Goal: Task Accomplishment & Management: Manage account settings

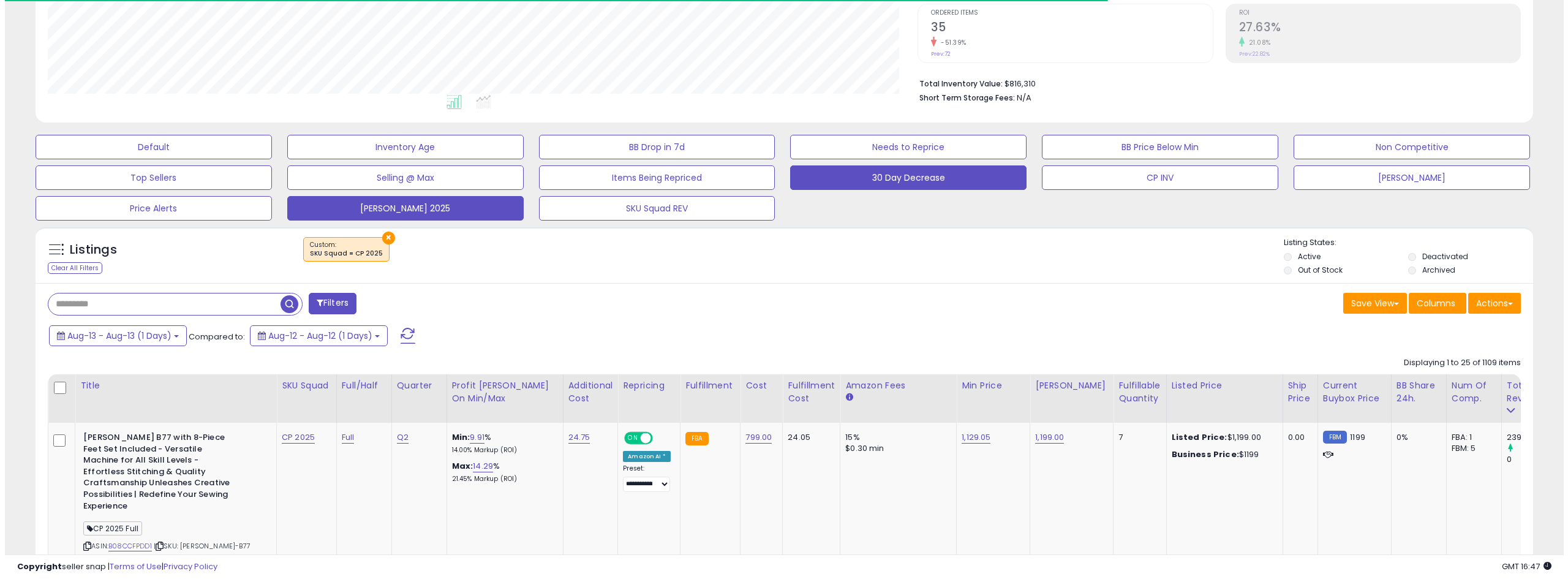
scroll to position [245, 0]
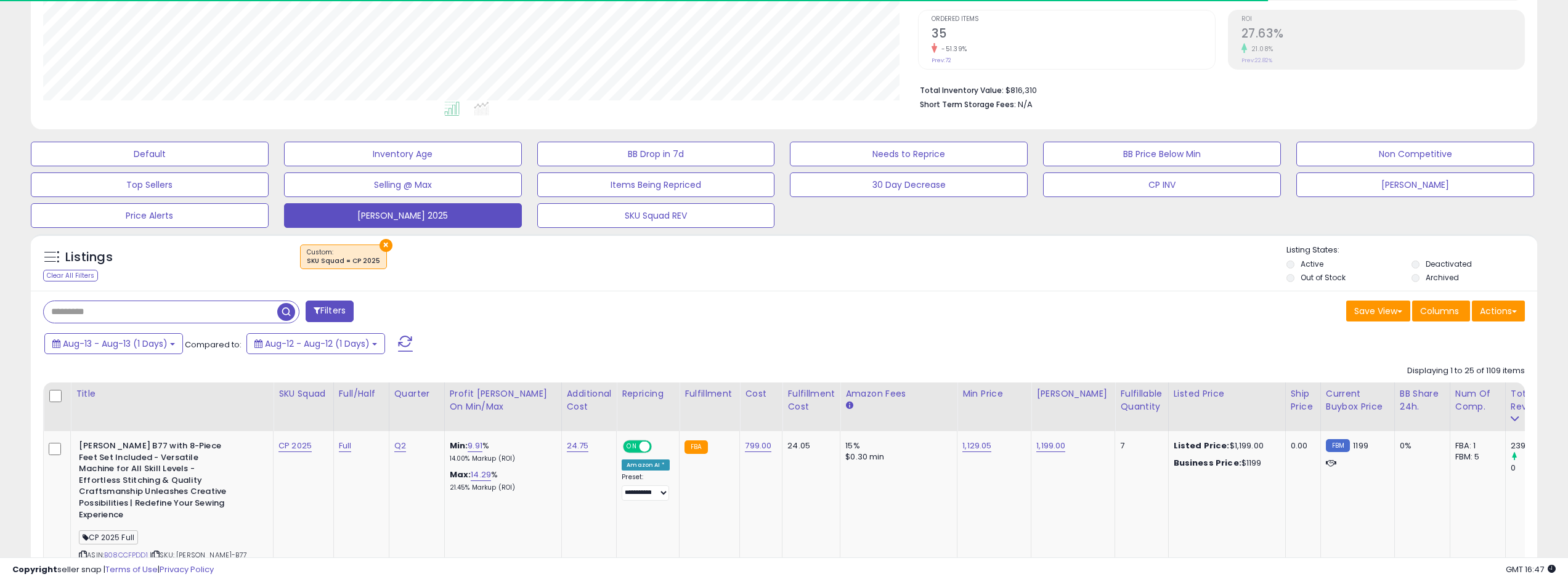
click at [404, 347] on span at bounding box center [405, 343] width 15 height 16
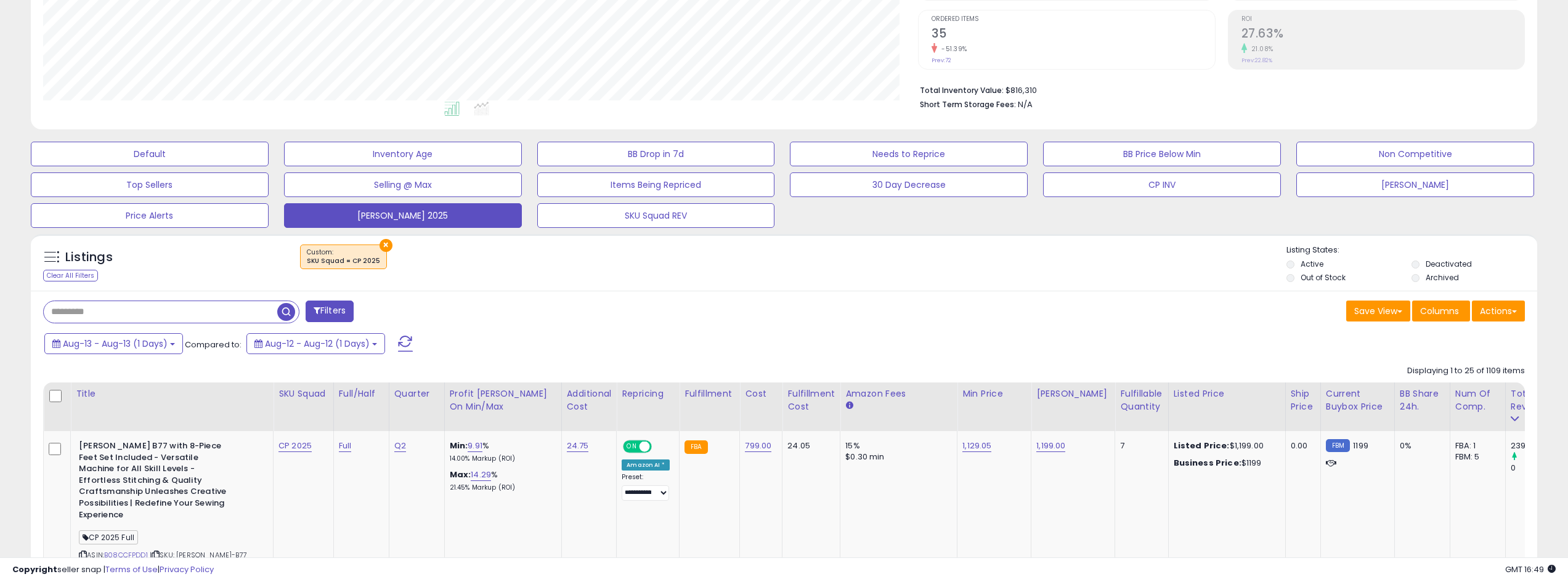
click at [409, 343] on span at bounding box center [405, 343] width 15 height 16
click at [409, 341] on span at bounding box center [405, 343] width 15 height 16
click at [407, 338] on span at bounding box center [405, 343] width 15 height 16
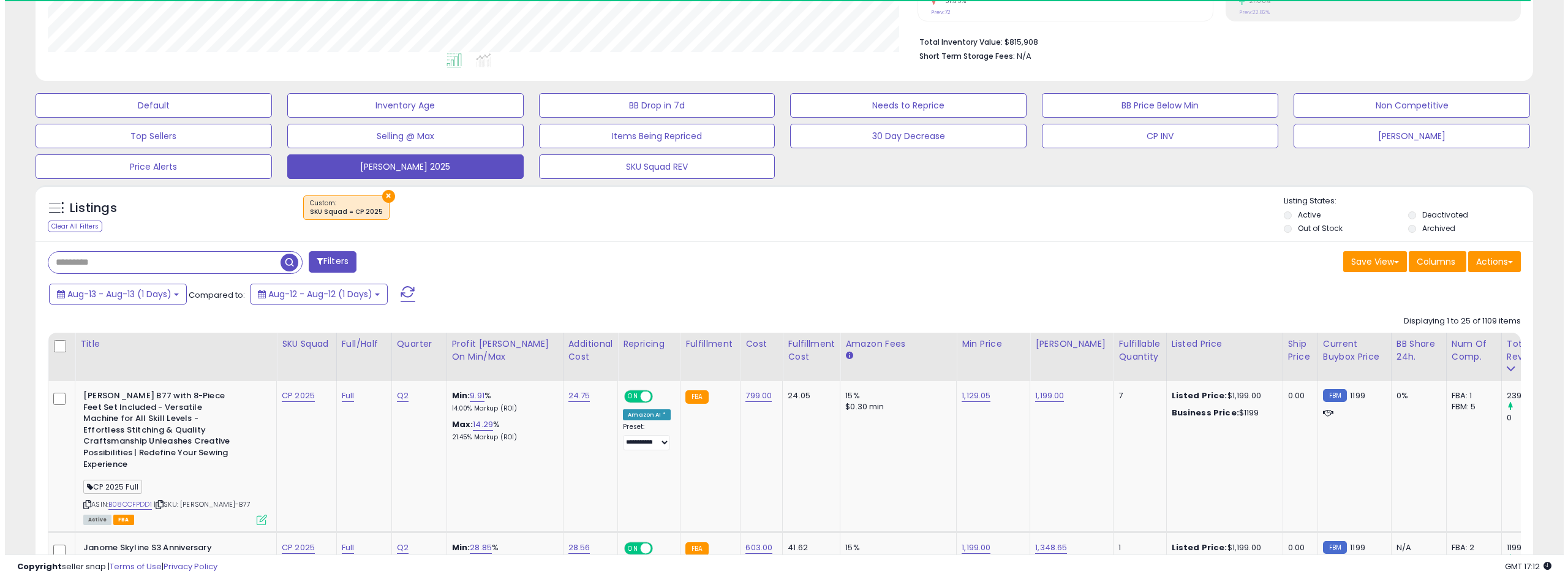
scroll to position [306, 0]
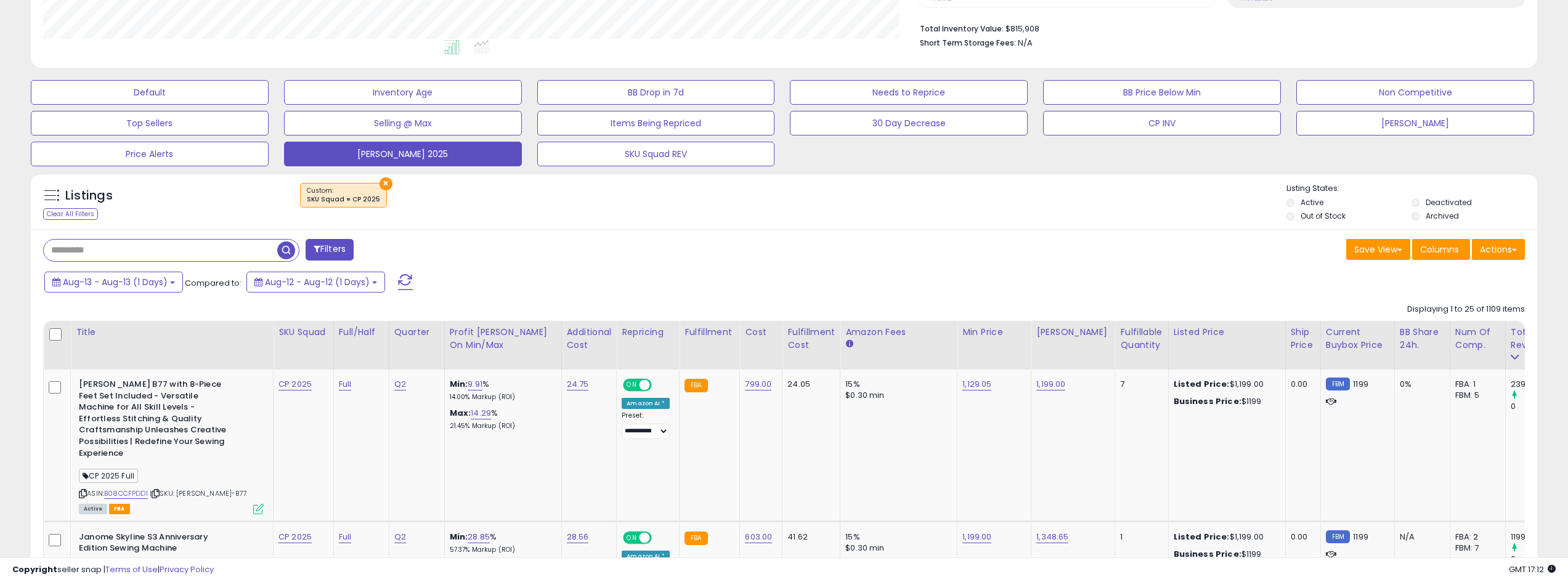
click at [414, 279] on button at bounding box center [405, 282] width 31 height 25
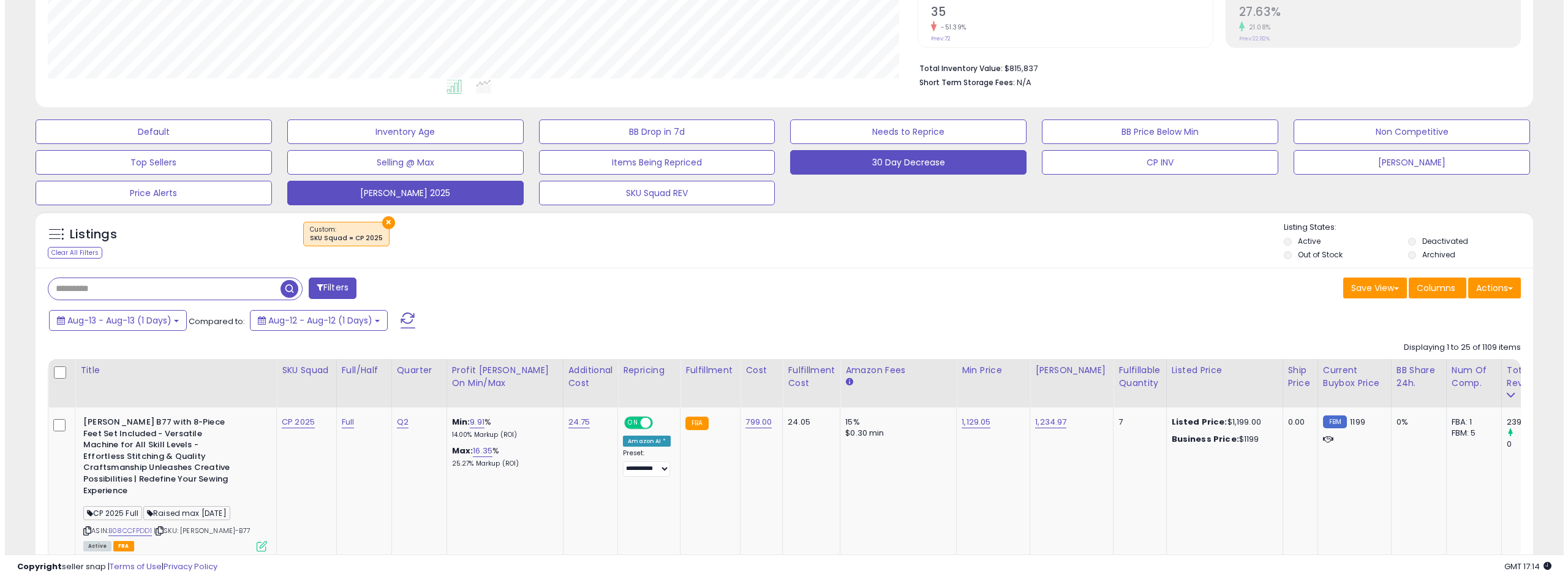
scroll to position [245, 0]
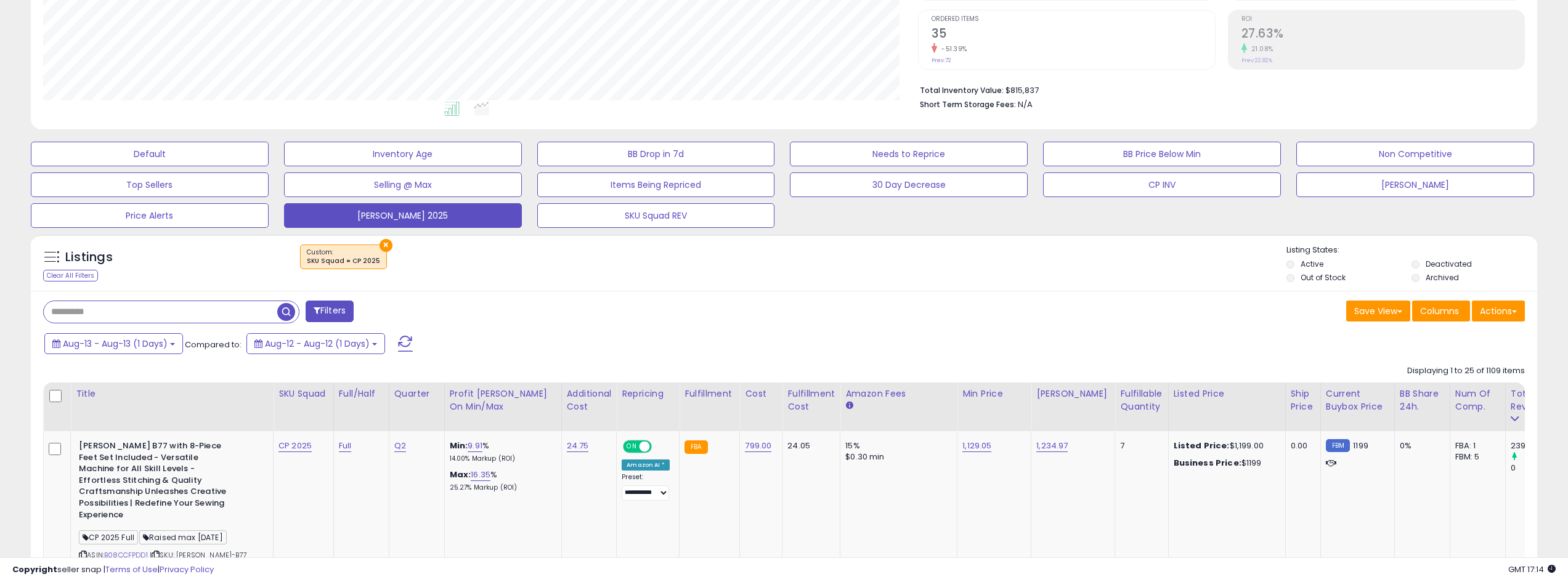
click at [402, 350] on span at bounding box center [405, 343] width 15 height 16
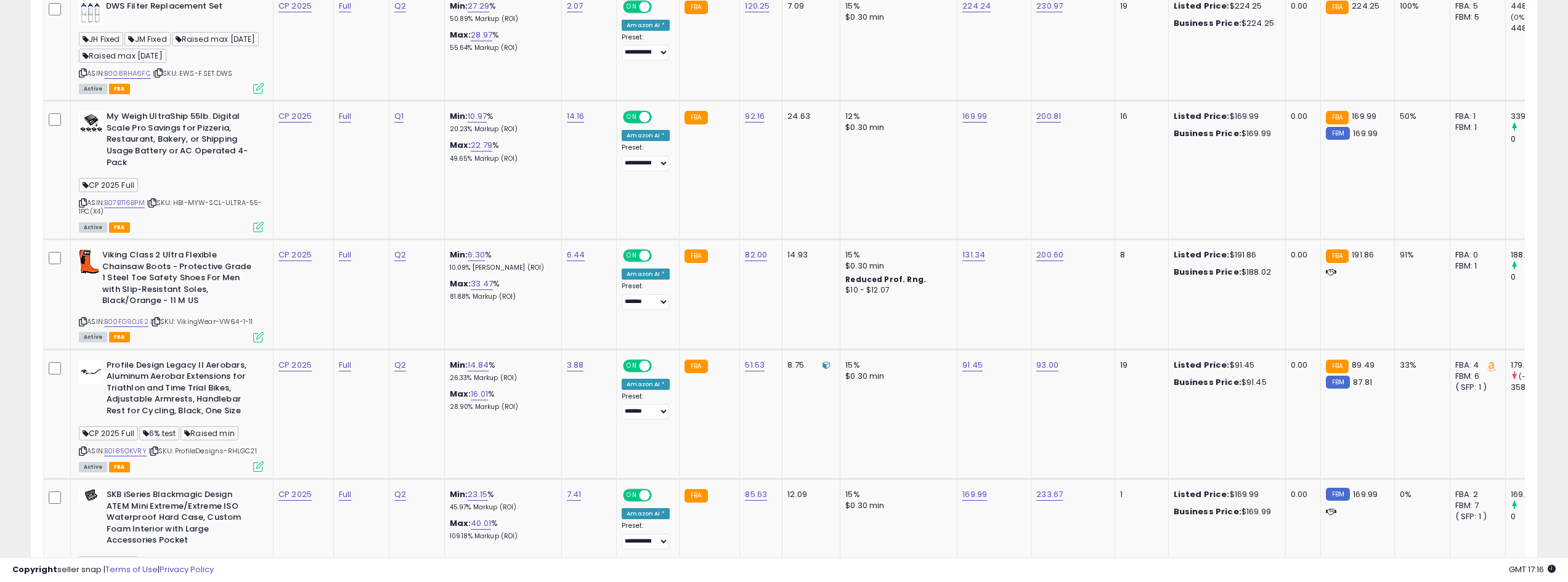
scroll to position [1417, 0]
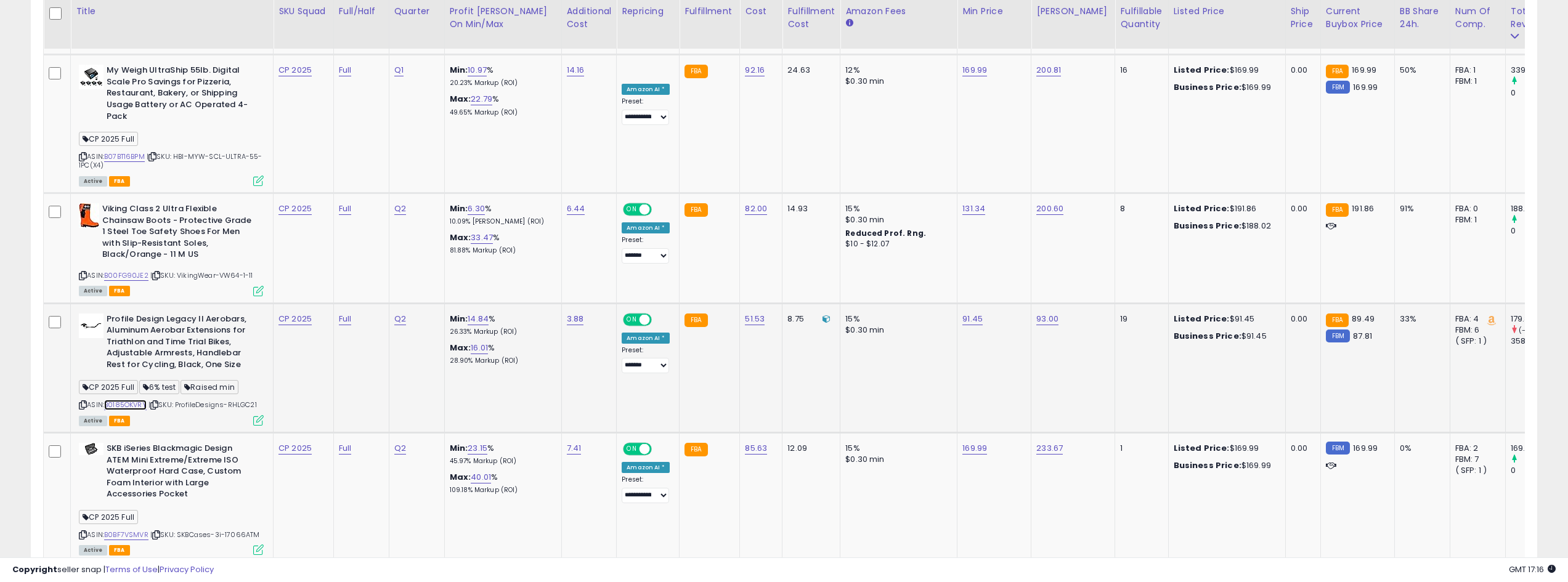
click at [138, 400] on link "B0185OKVRY" at bounding box center [125, 404] width 42 height 10
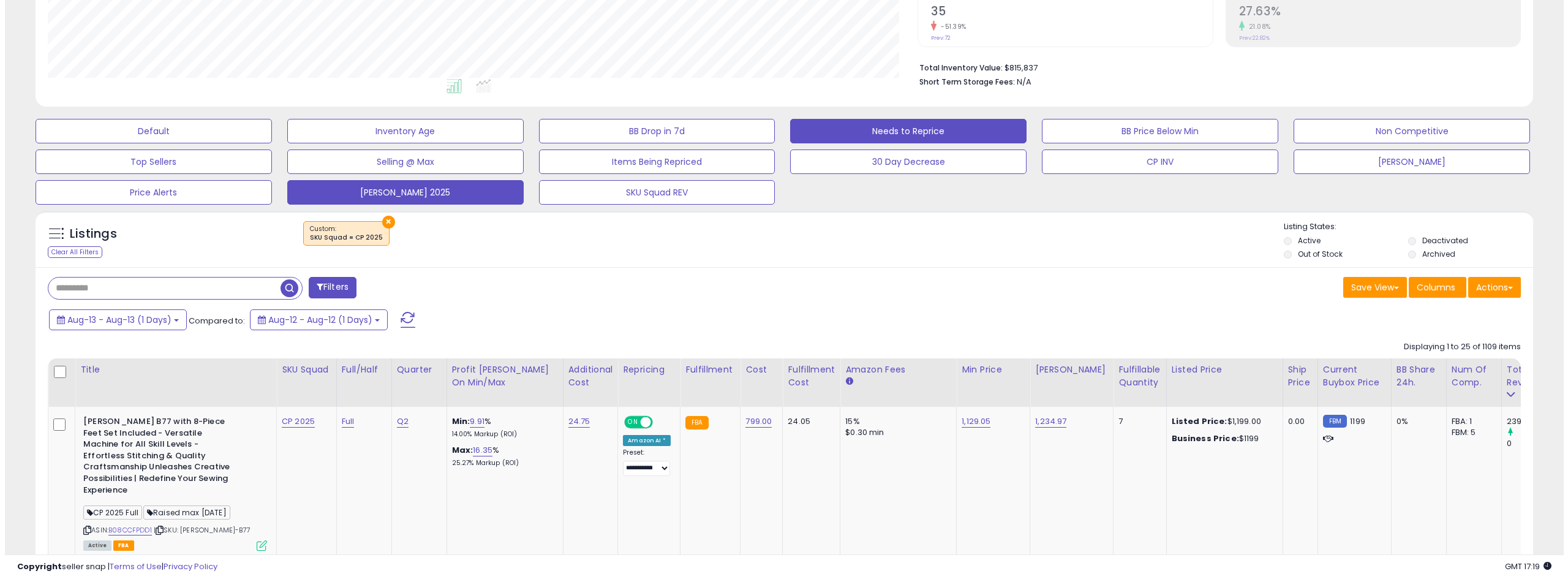
scroll to position [245, 0]
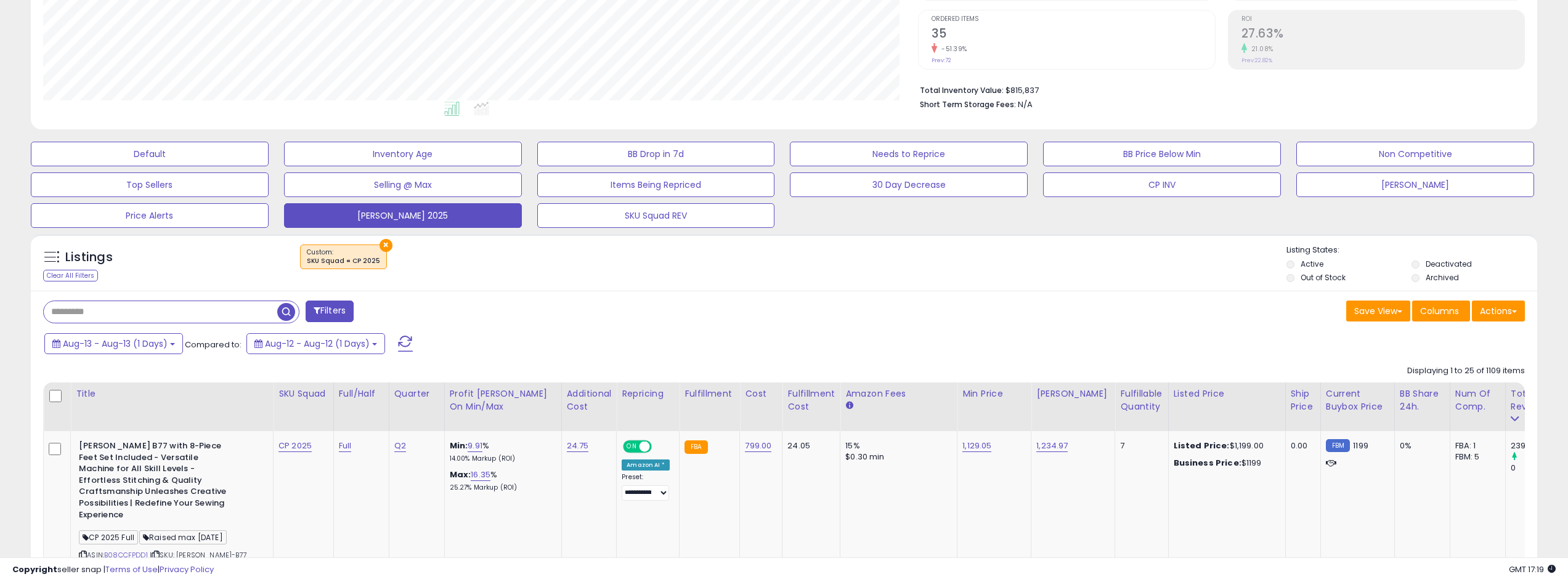
click at [393, 339] on button at bounding box center [405, 344] width 31 height 25
click at [409, 336] on span at bounding box center [405, 343] width 15 height 16
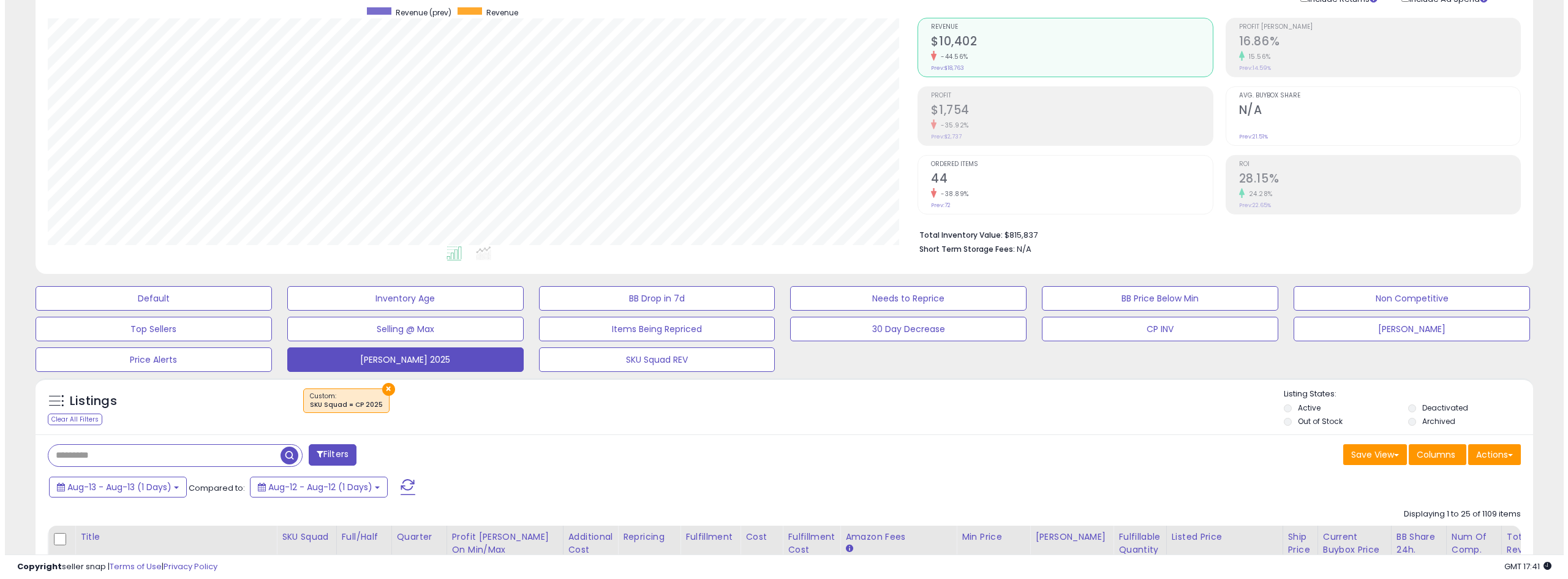
scroll to position [306, 0]
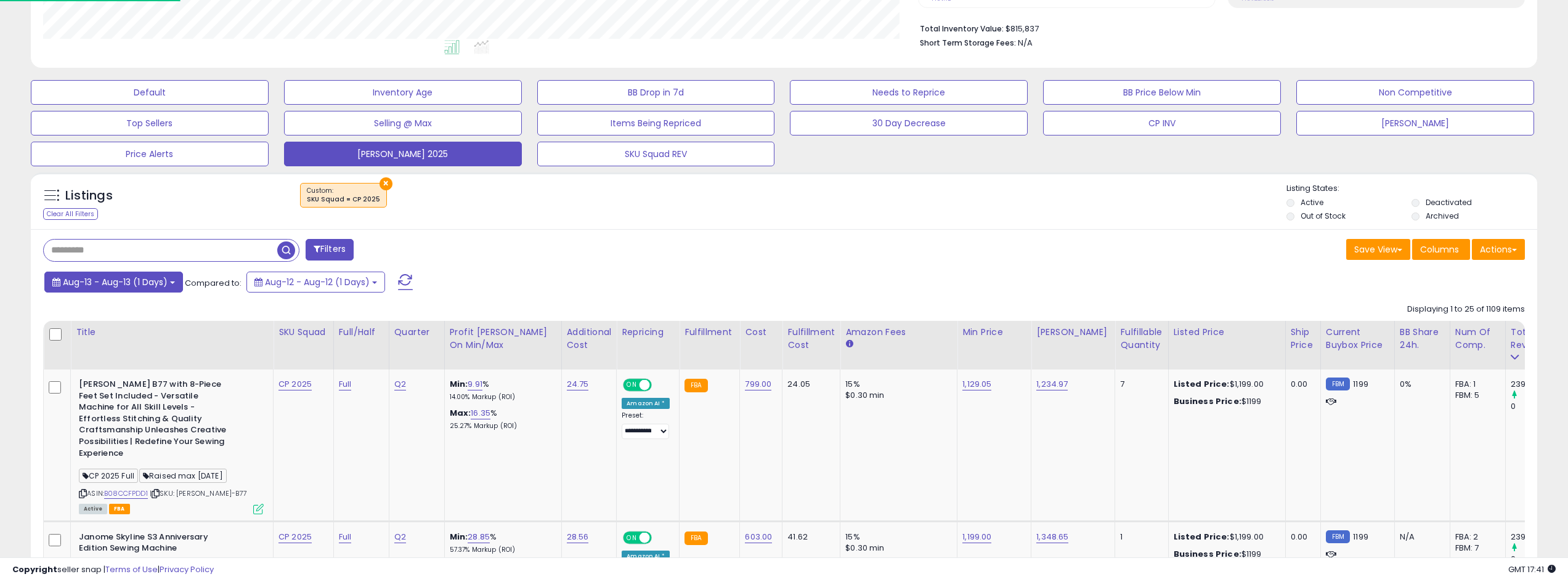
click at [177, 279] on button "Aug-13 - Aug-13 (1 Days)" at bounding box center [114, 282] width 139 height 21
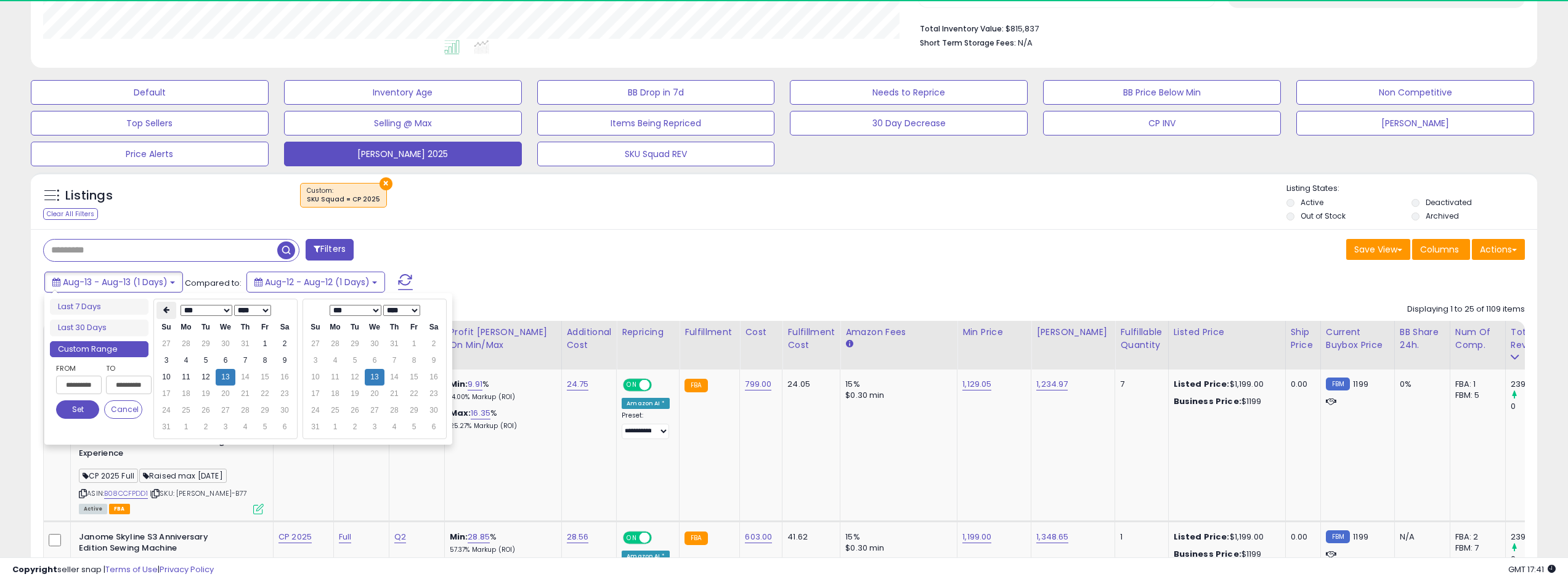
click at [161, 305] on th at bounding box center [167, 310] width 19 height 17
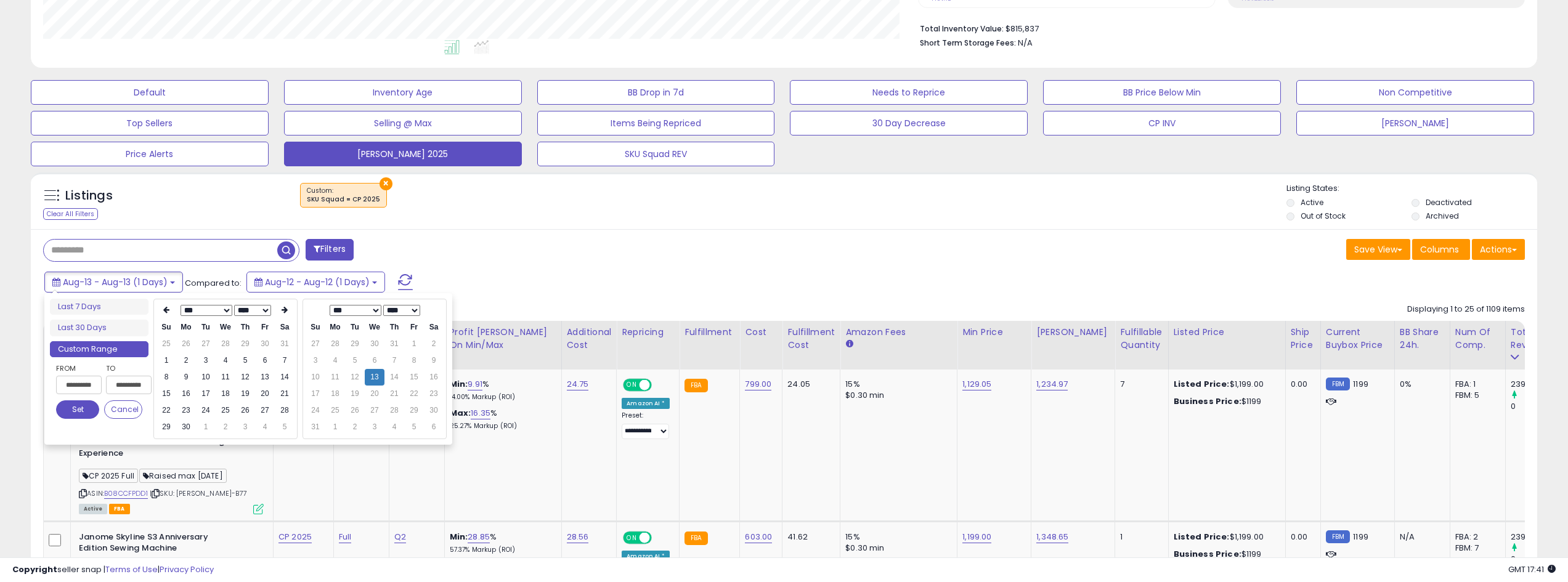
click at [161, 305] on th at bounding box center [167, 310] width 19 height 17
click at [278, 317] on th at bounding box center [284, 310] width 19 height 17
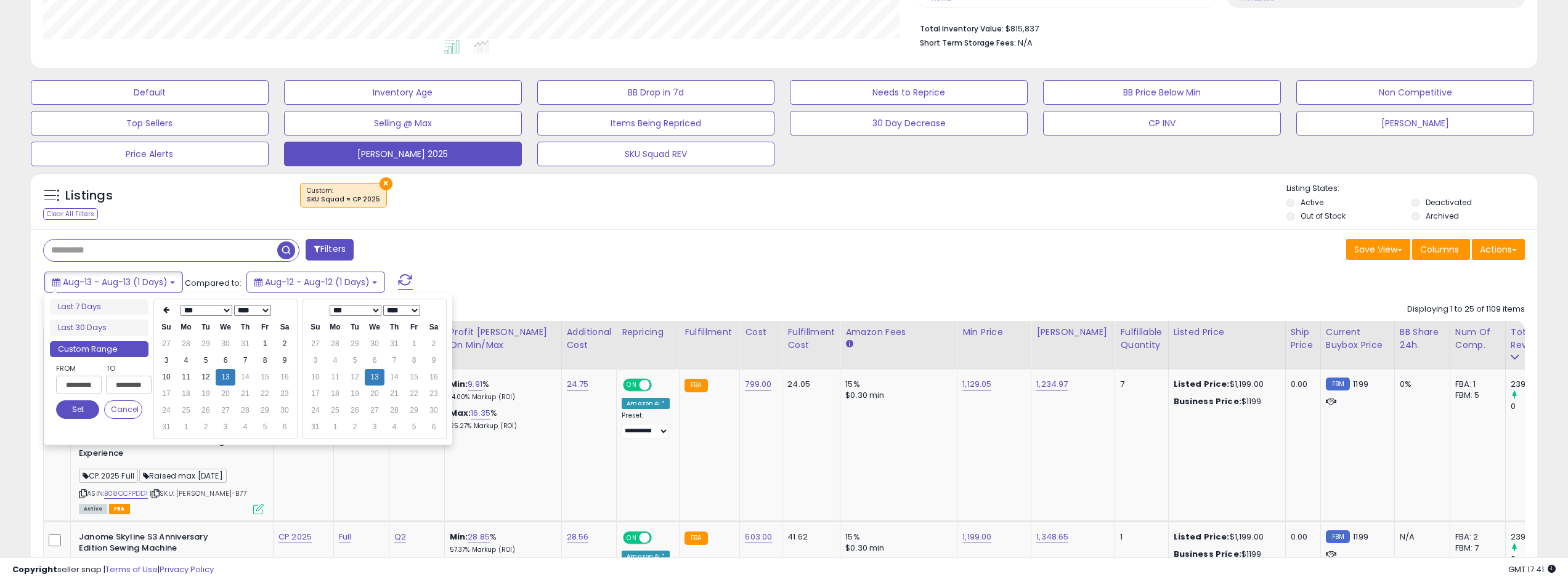
click at [156, 306] on div "*** *** *** *** *** *** *** *** **** **** **** **** **** **** **** **** **** **…" at bounding box center [225, 369] width 144 height 140
click at [164, 307] on icon at bounding box center [166, 309] width 6 height 8
click at [211, 343] on td "1" at bounding box center [205, 344] width 19 height 17
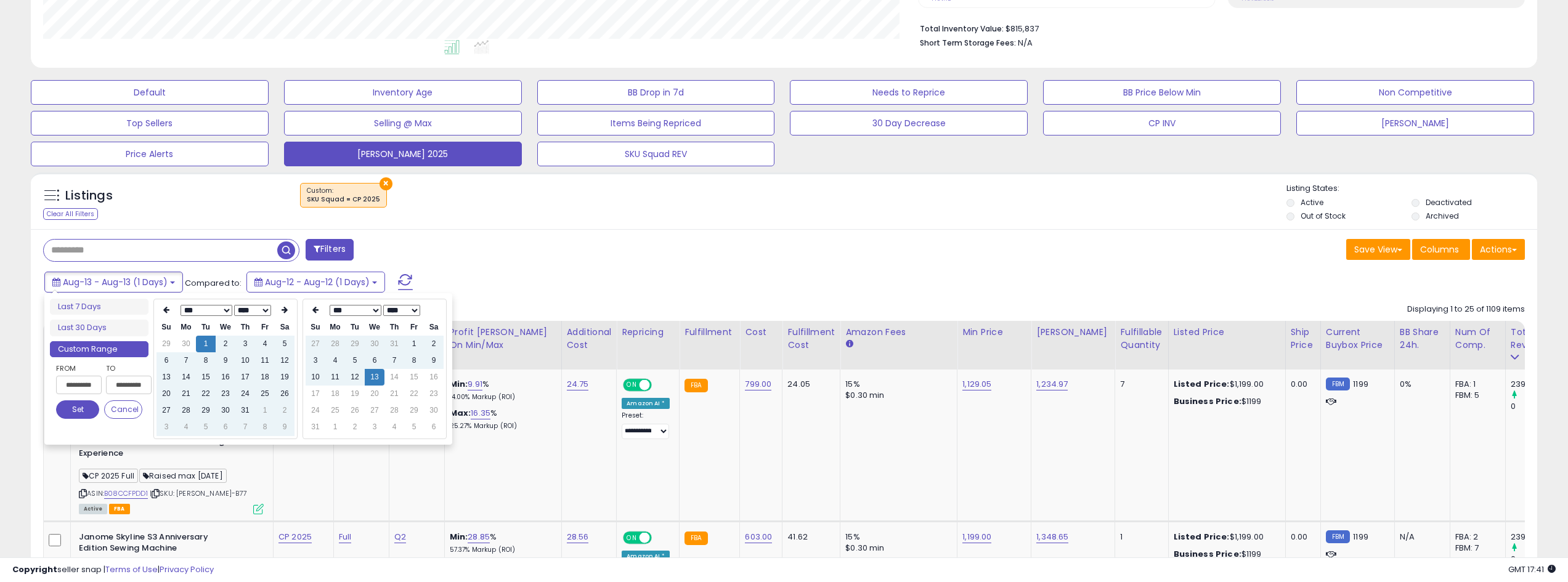
type input "**********"
click at [87, 408] on button "Set" at bounding box center [78, 409] width 43 height 19
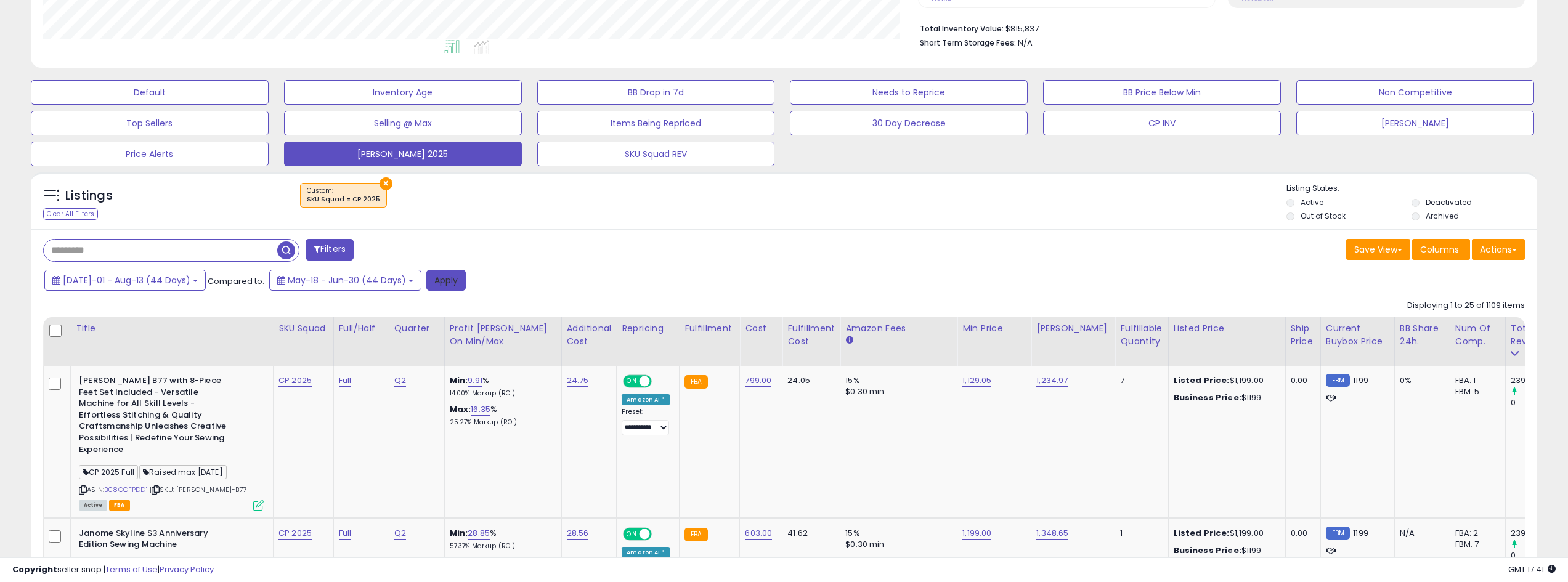
click at [428, 280] on button "Apply" at bounding box center [445, 280] width 40 height 21
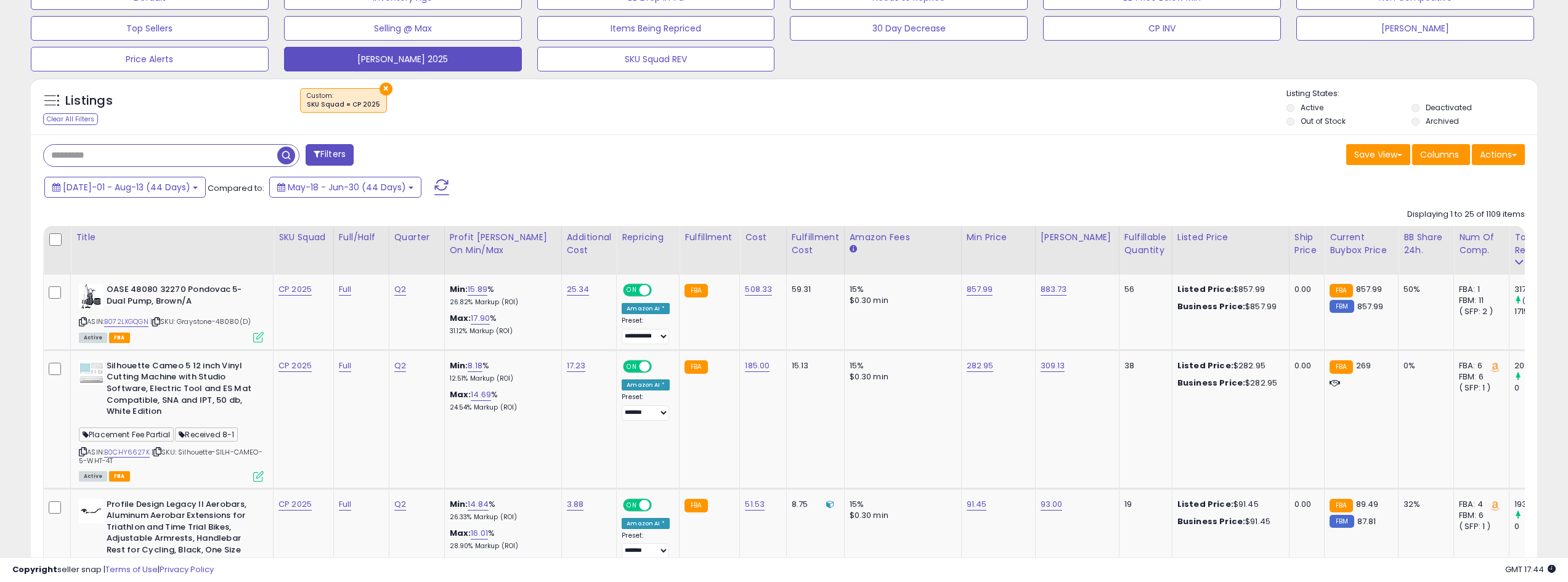
scroll to position [431, 0]
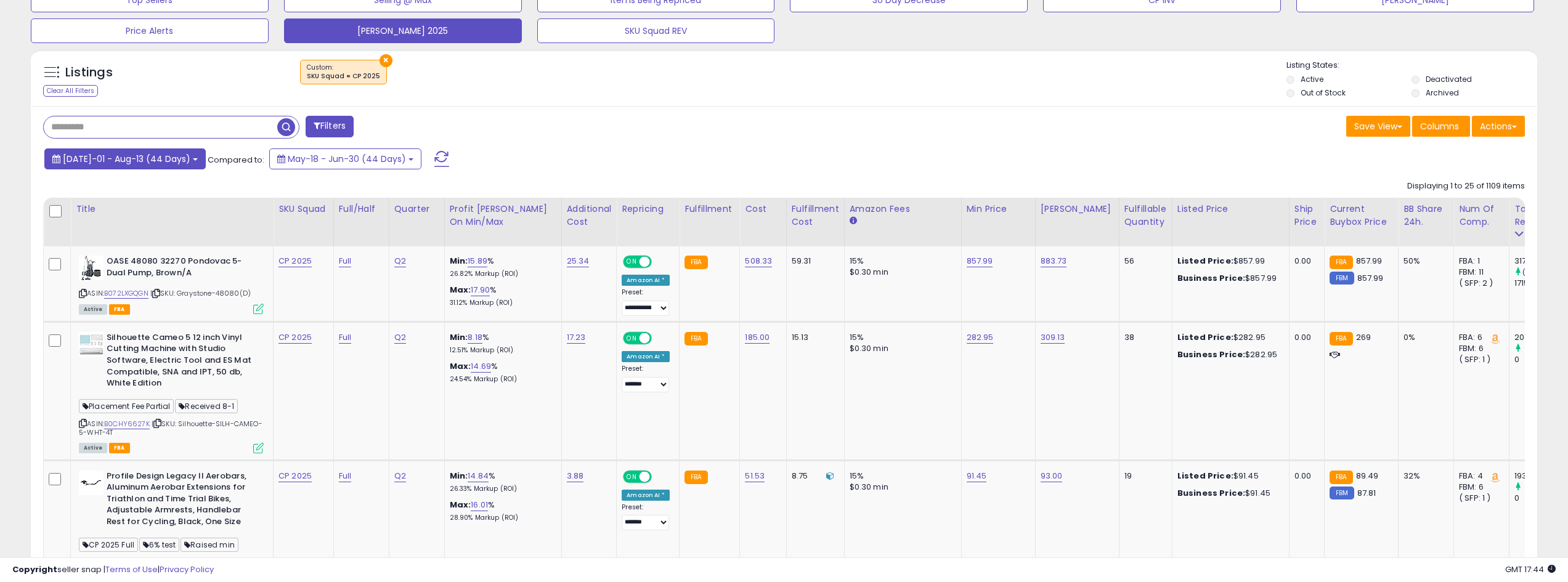
click at [171, 154] on button "[DATE]-01 - Aug-13 (44 Days)" at bounding box center [125, 159] width 162 height 21
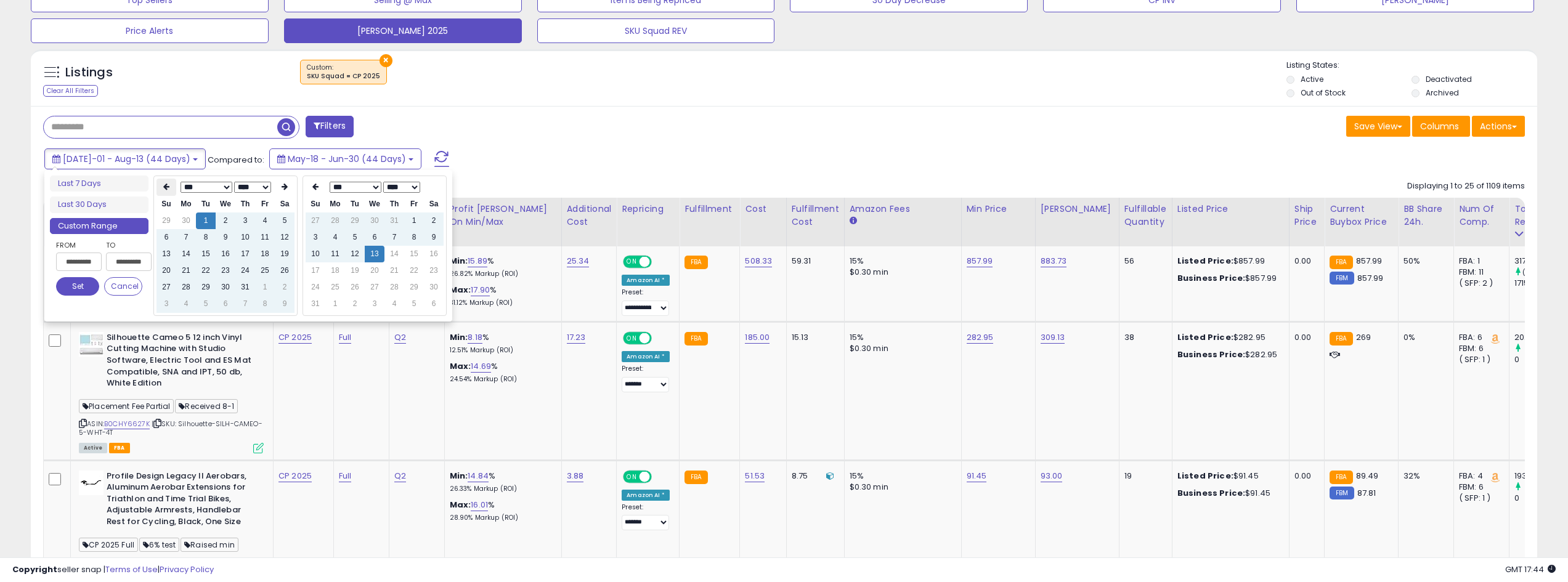
click at [164, 184] on icon at bounding box center [166, 187] width 6 height 8
click at [602, 119] on div "Filters" at bounding box center [409, 128] width 750 height 25
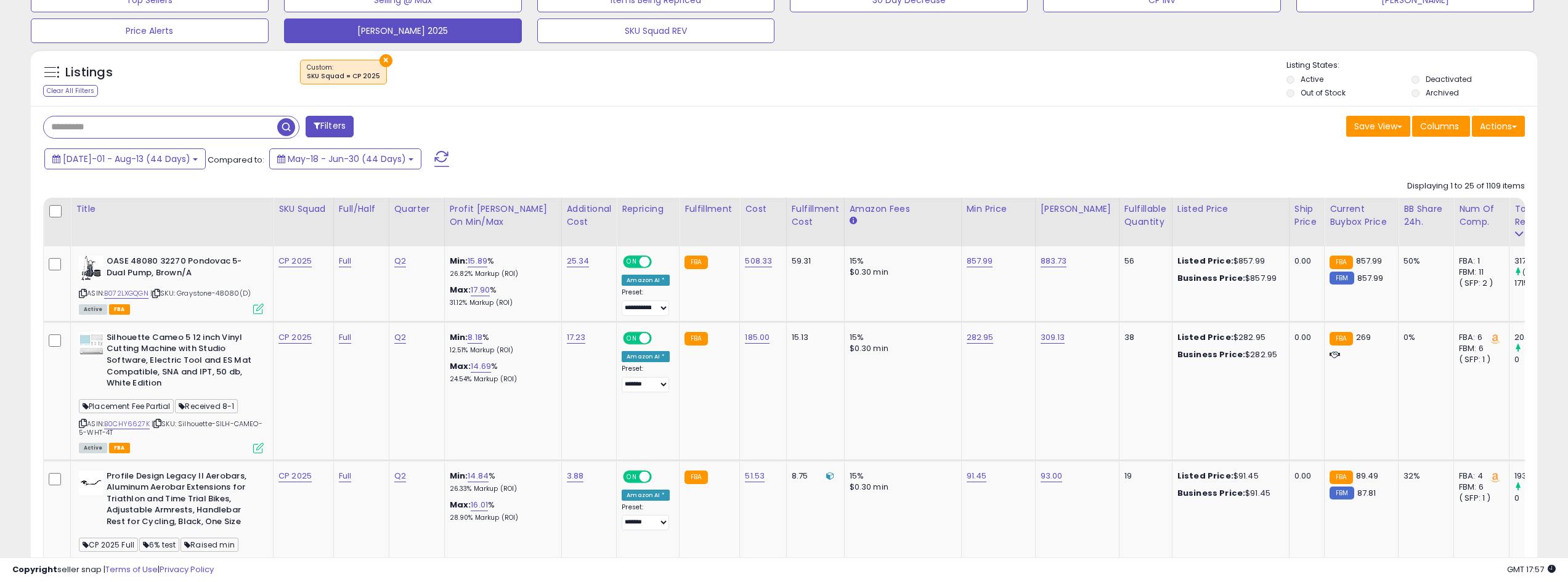
click at [186, 134] on input "text" at bounding box center [160, 127] width 234 height 22
click at [690, 147] on div "[DATE]-01 - Aug-13 (44 Days) Compared to: May-18 - Jun-30 (44 Days)" at bounding box center [597, 160] width 1111 height 28
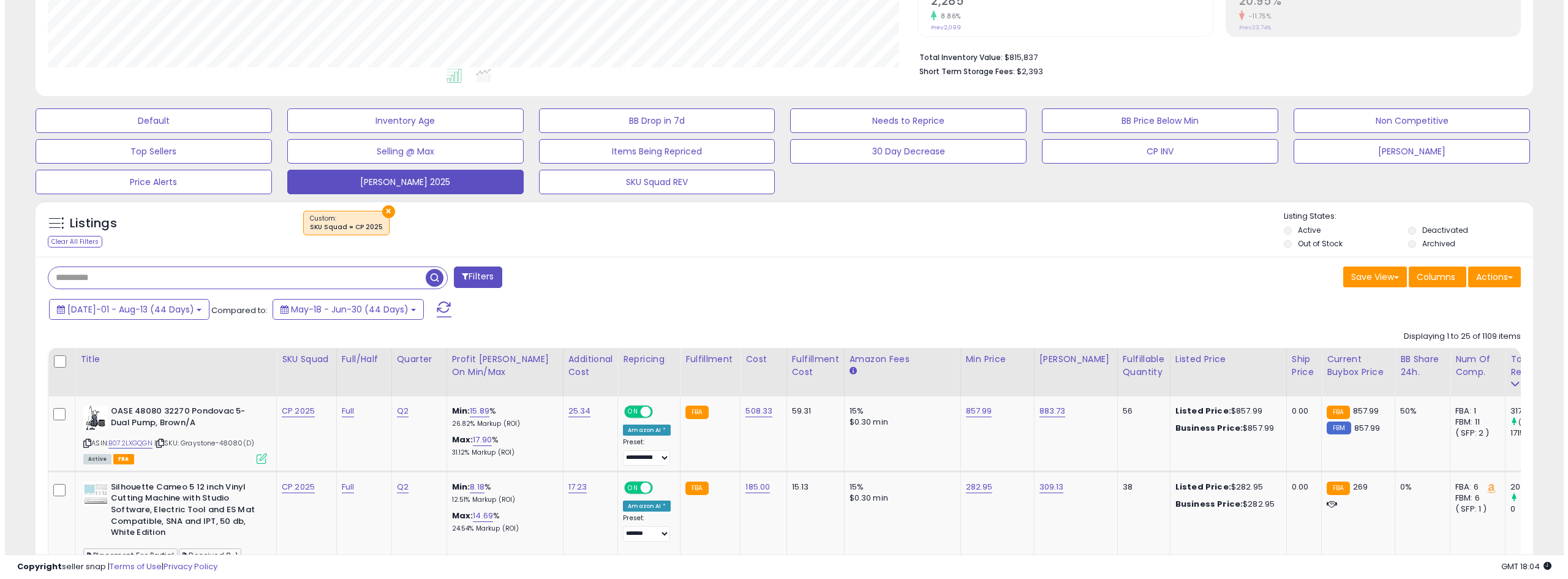
scroll to position [306, 0]
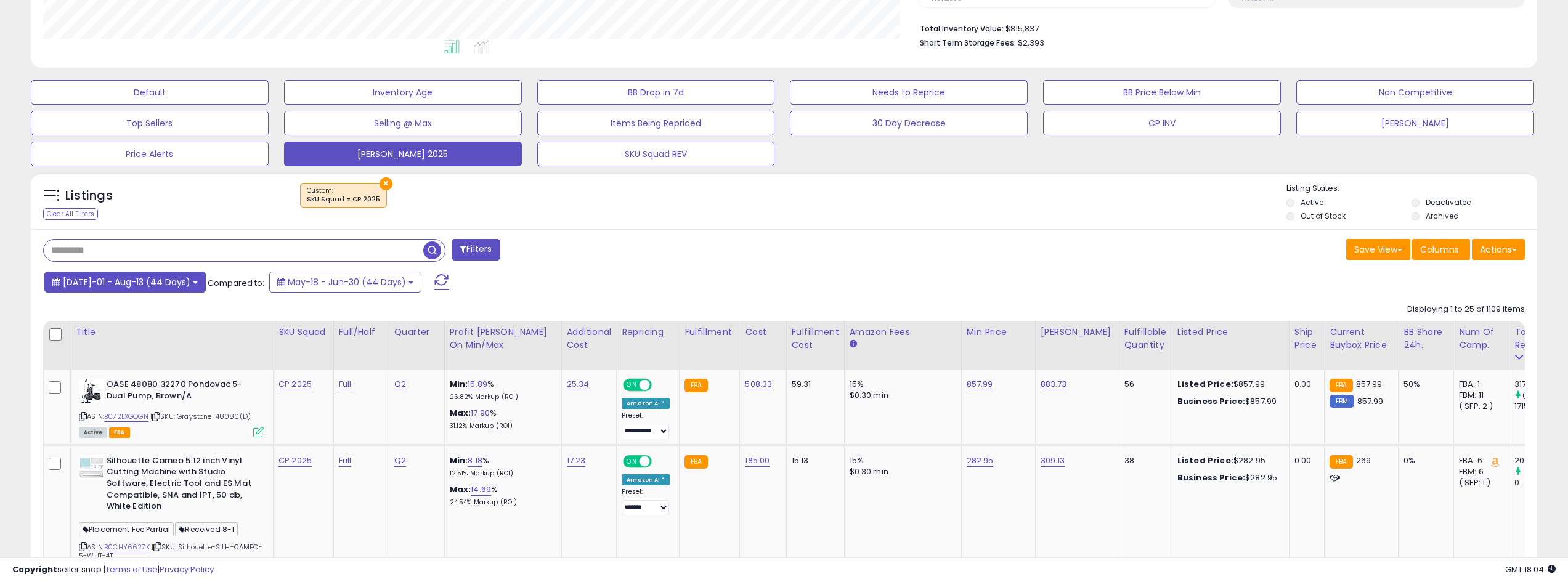
click at [178, 279] on button "[DATE]-01 - Aug-13 (44 Days)" at bounding box center [125, 282] width 162 height 21
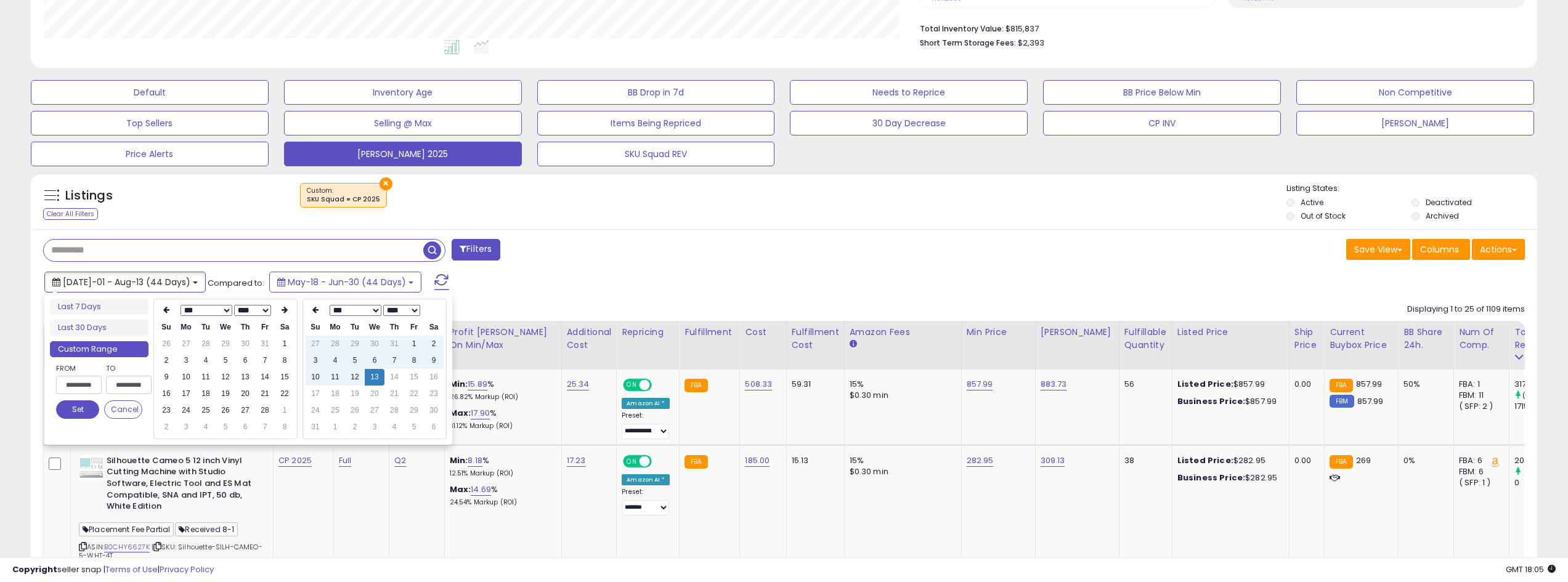
type input "**********"
click at [278, 309] on th at bounding box center [284, 310] width 19 height 17
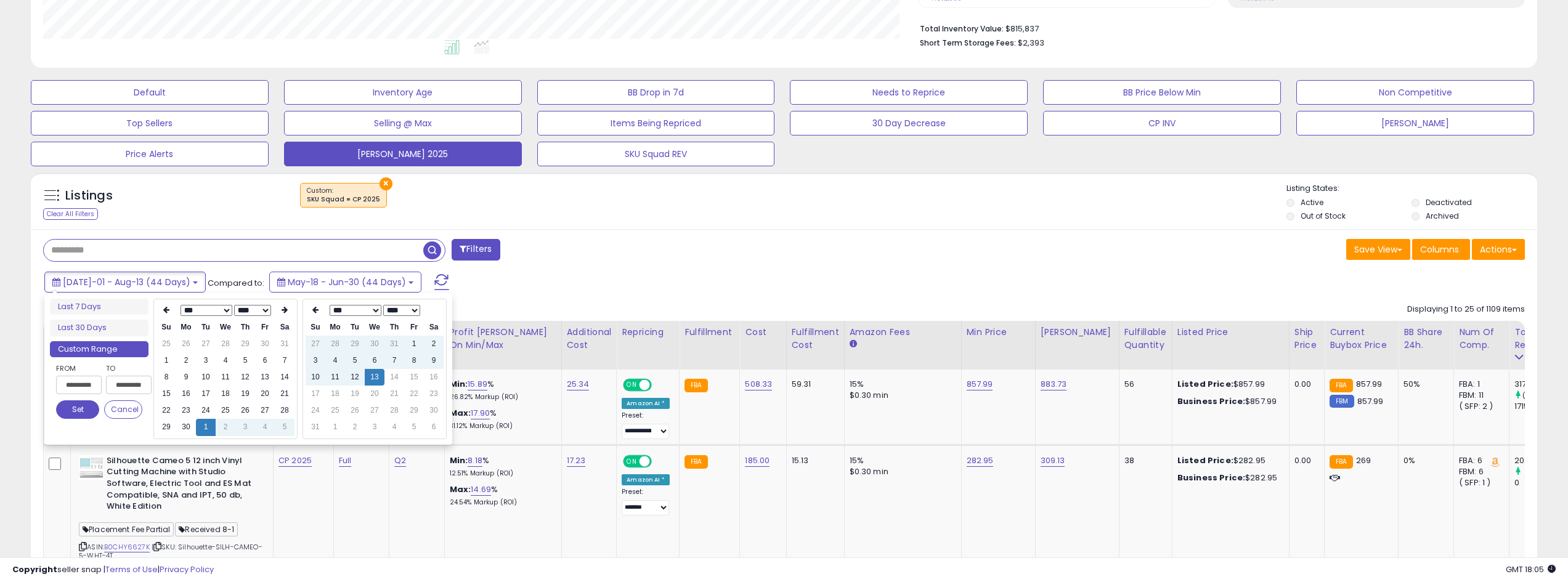
click at [278, 309] on th at bounding box center [284, 310] width 19 height 17
click at [228, 373] on td "13" at bounding box center [225, 377] width 19 height 17
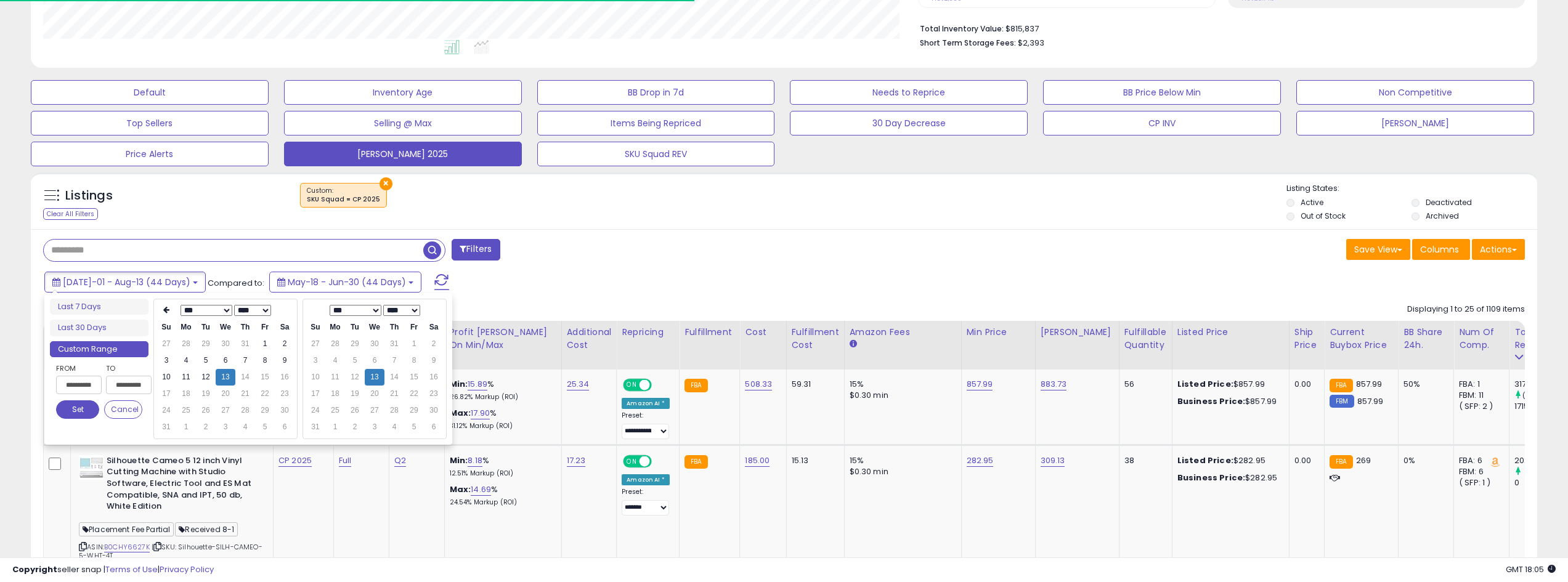
type input "**********"
click at [77, 412] on button "Set" at bounding box center [78, 409] width 43 height 19
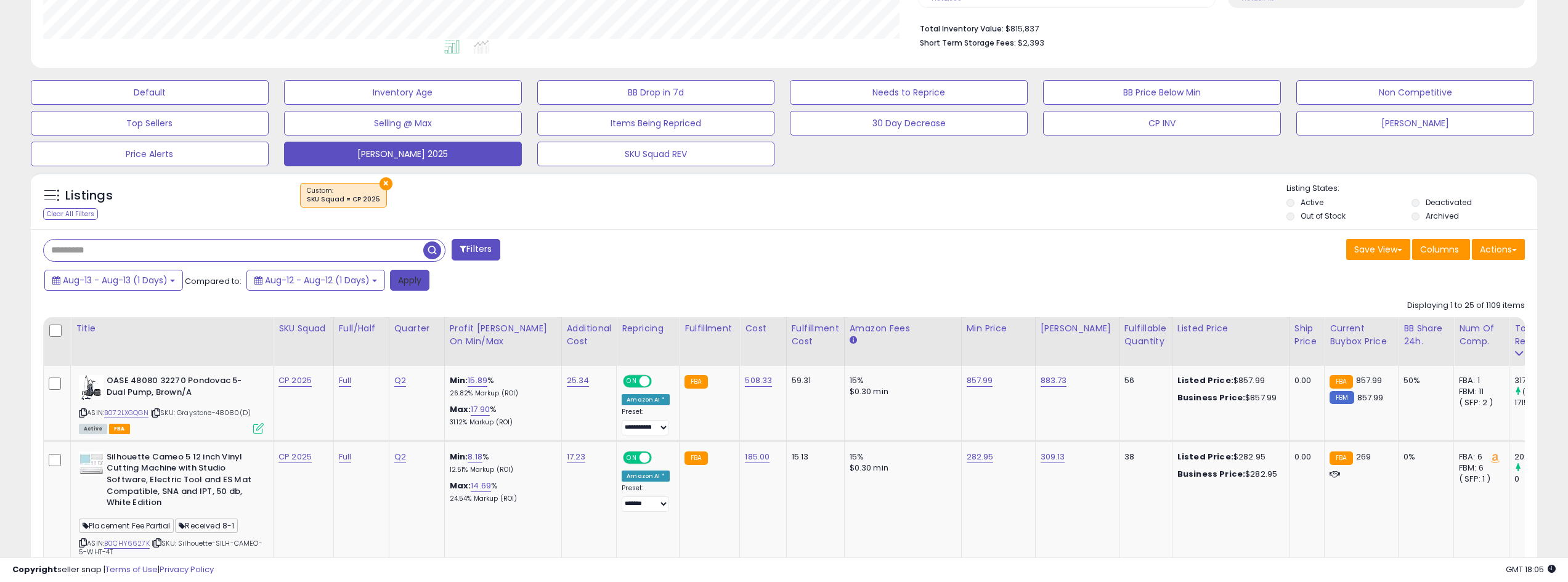
click at [415, 277] on button "Apply" at bounding box center [409, 280] width 40 height 21
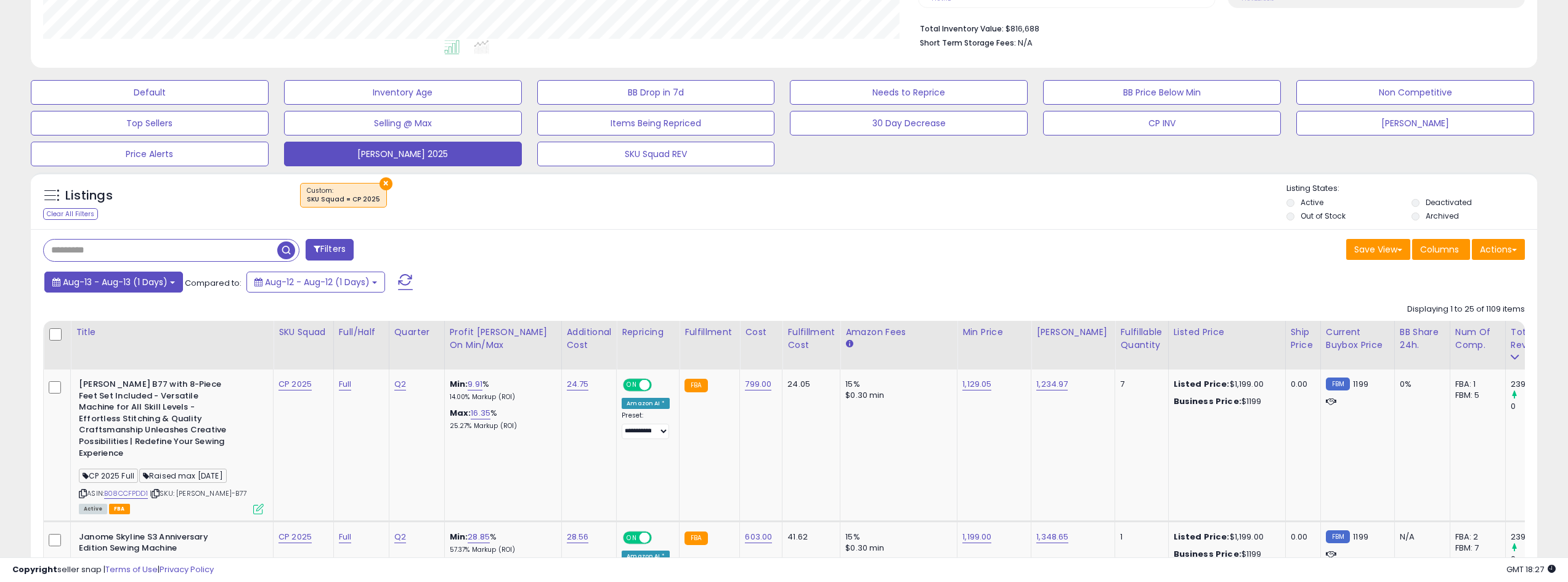
click at [157, 278] on span "Aug-13 - Aug-13 (1 Days)" at bounding box center [115, 282] width 105 height 12
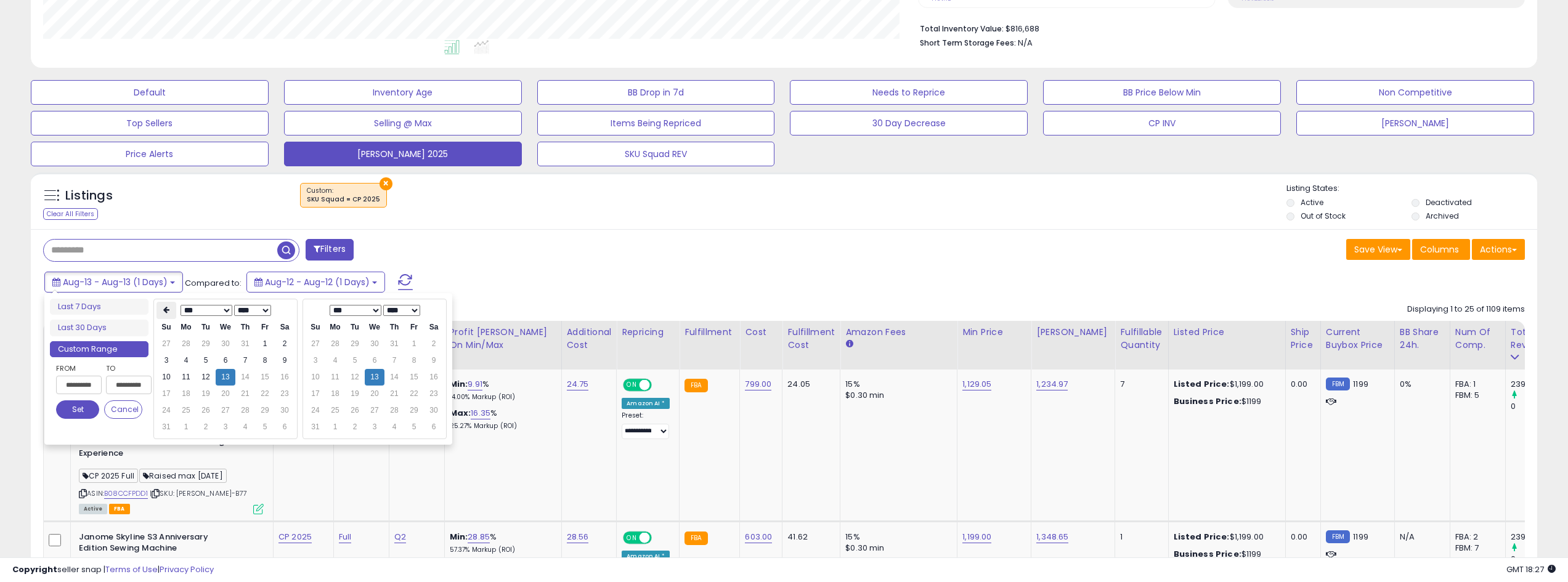
click at [161, 309] on th at bounding box center [167, 310] width 19 height 17
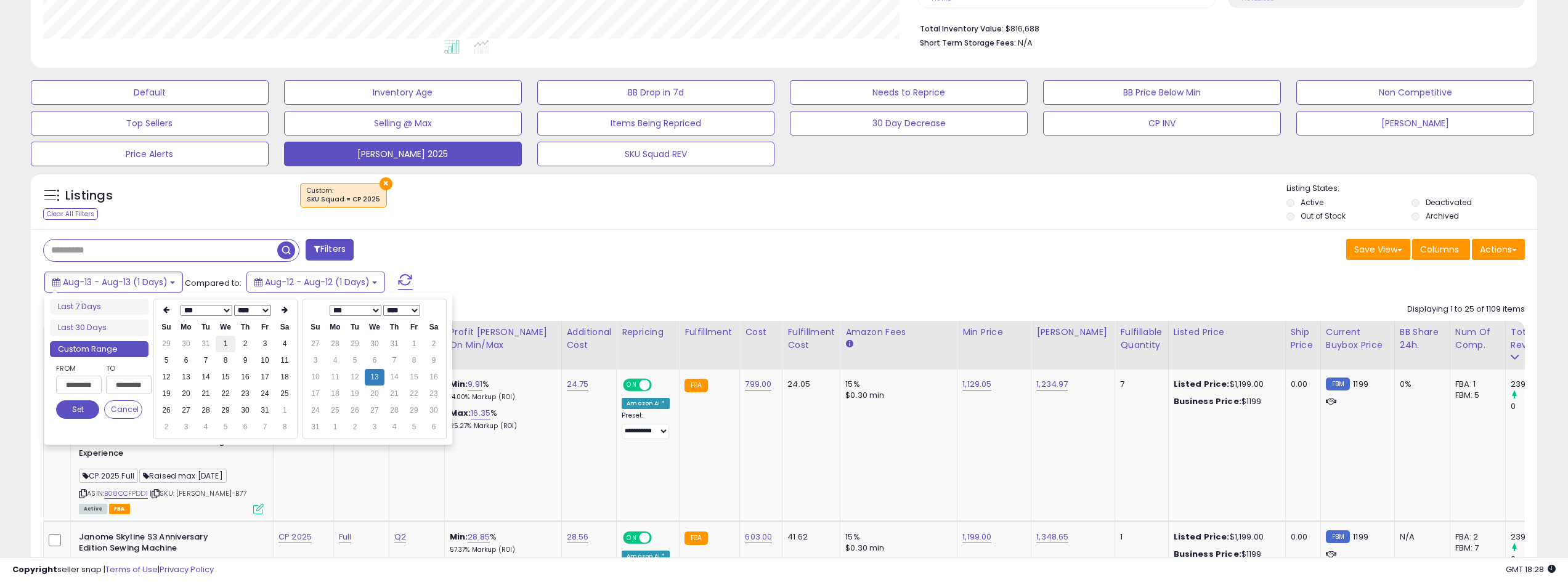
click at [222, 340] on td "1" at bounding box center [225, 344] width 19 height 17
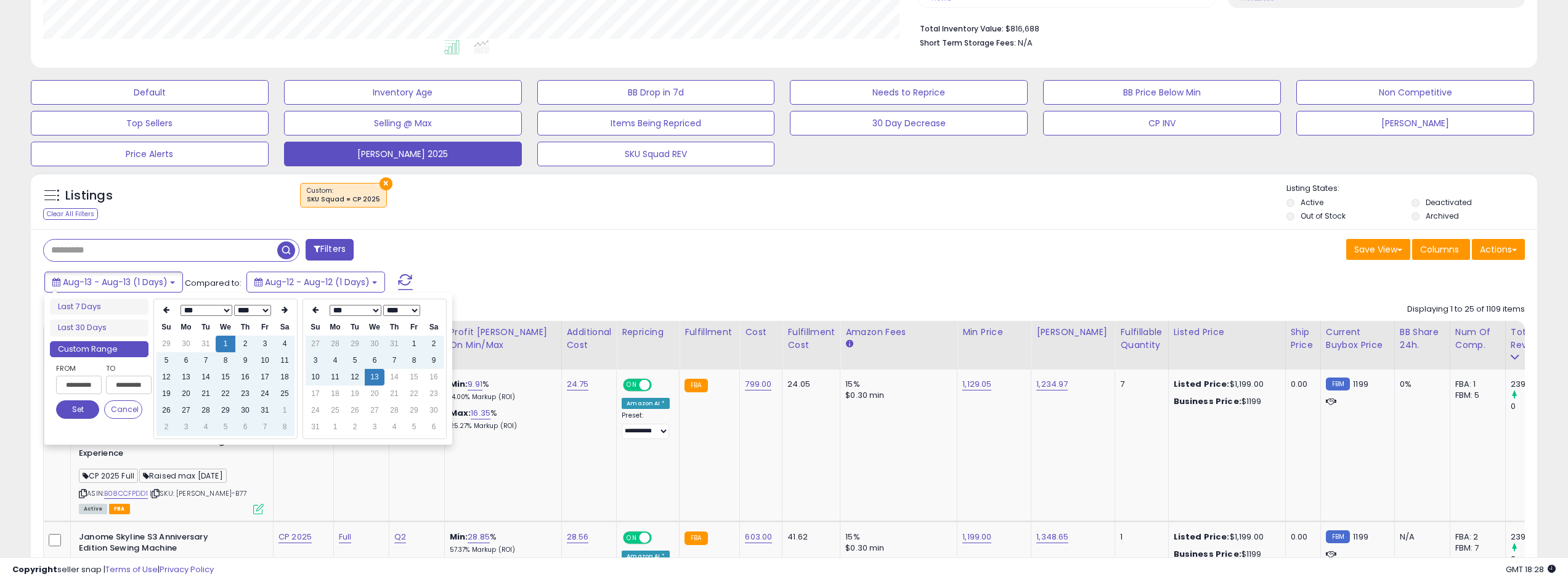
type input "**********"
click at [75, 414] on button "Set" at bounding box center [78, 409] width 43 height 19
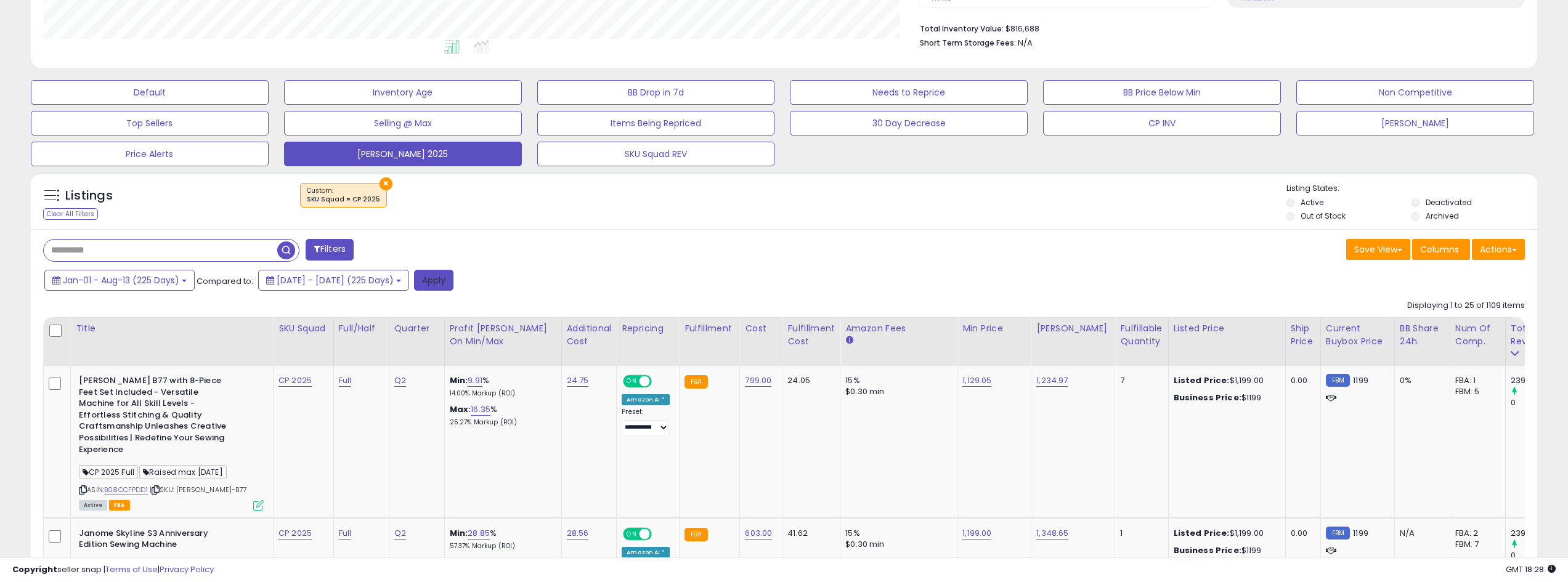
click at [454, 288] on button "Apply" at bounding box center [434, 280] width 40 height 21
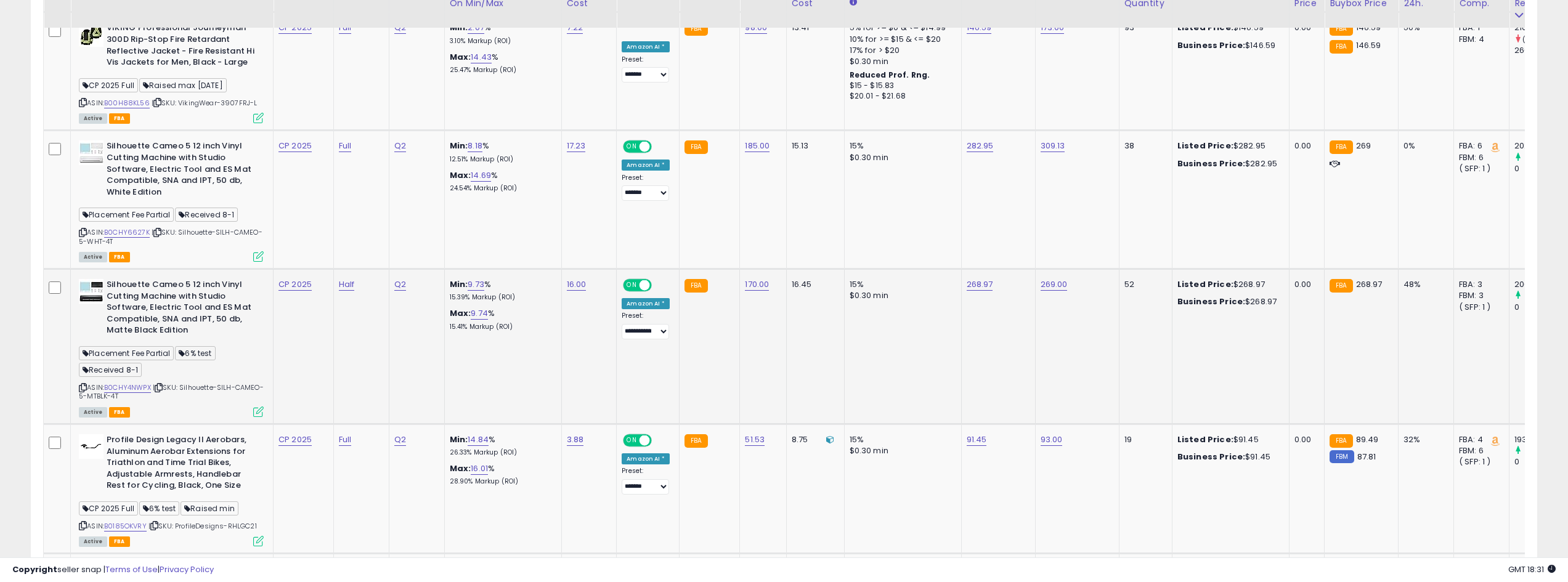
scroll to position [1109, 0]
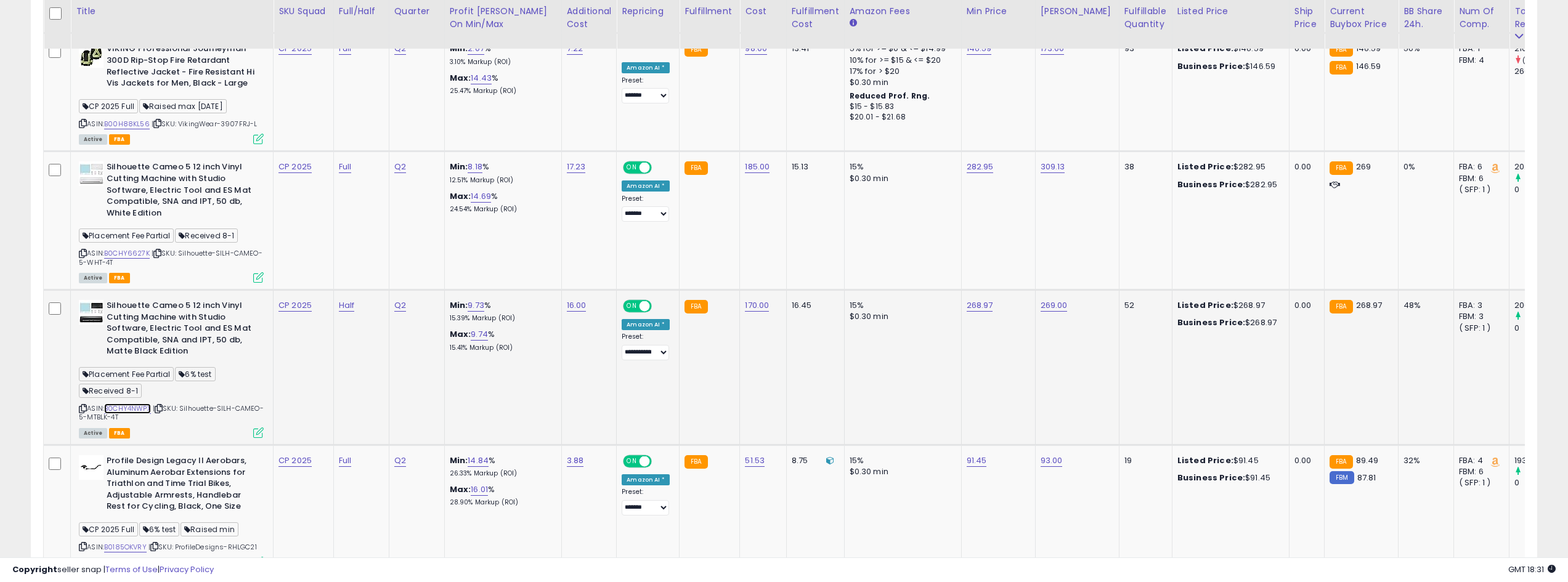
click at [134, 404] on link "B0CHY4NWPX" at bounding box center [127, 409] width 46 height 10
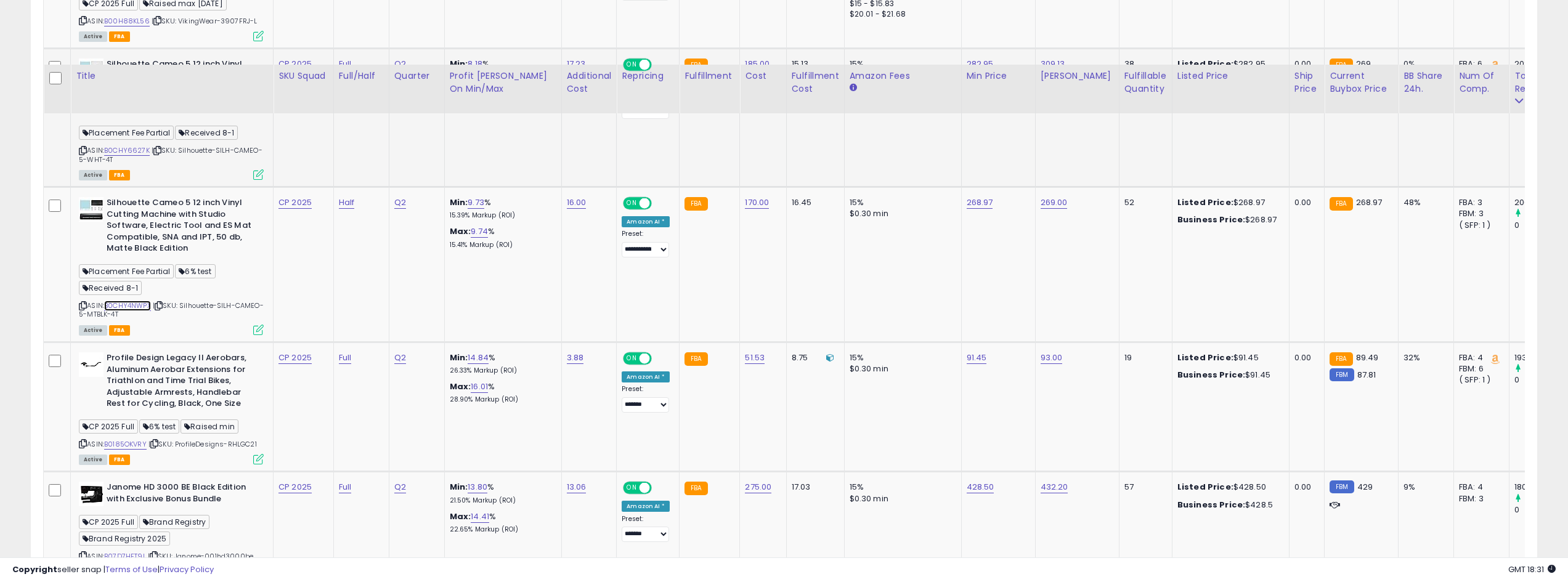
scroll to position [1355, 0]
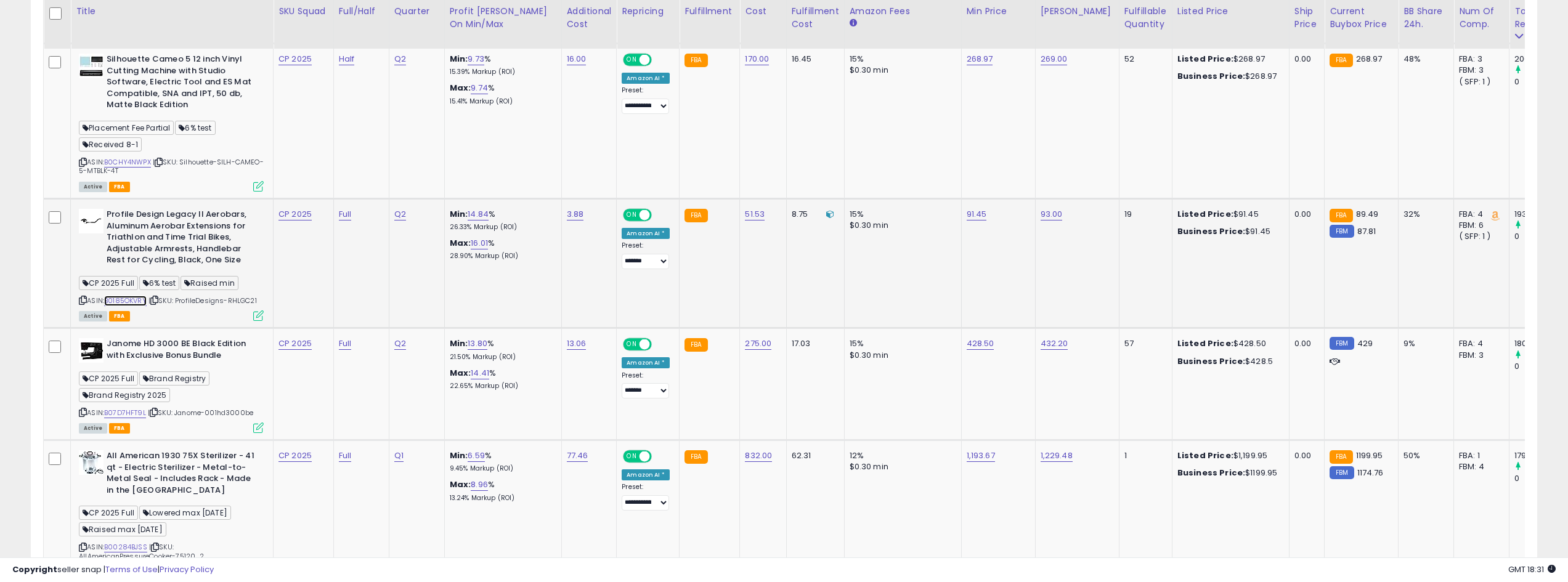
click at [146, 299] on link "B0185OKVRY" at bounding box center [125, 300] width 42 height 10
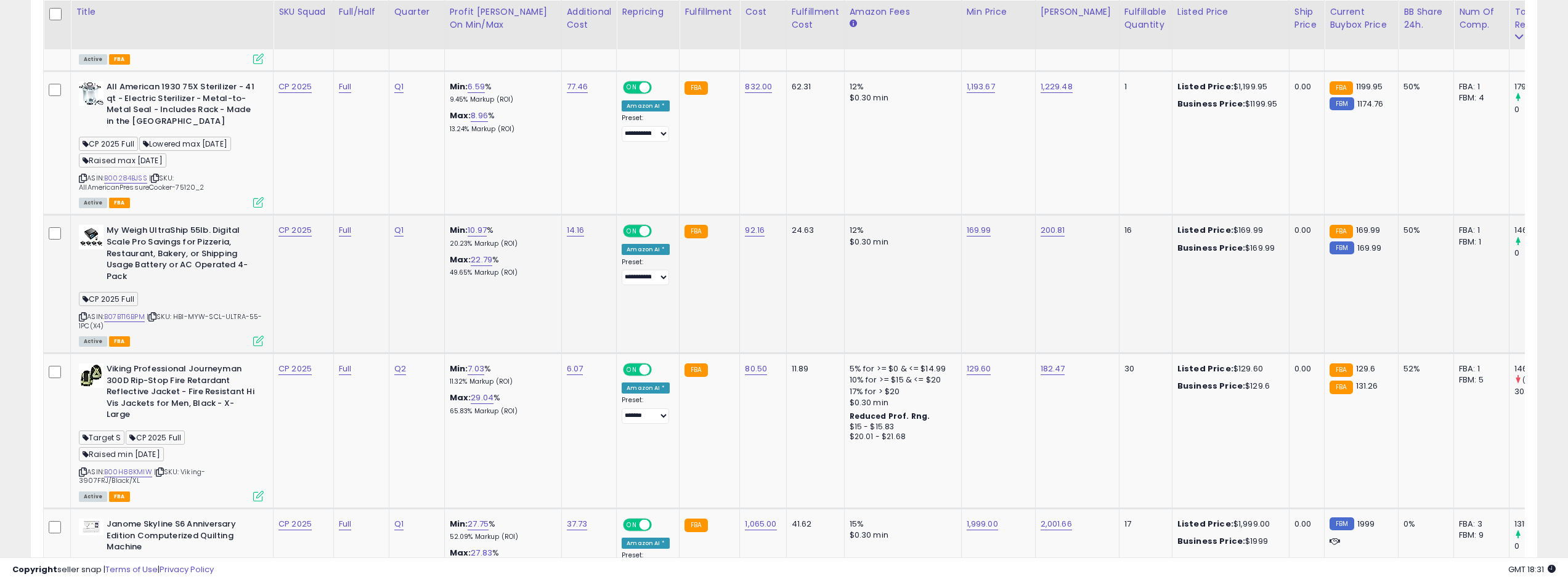
scroll to position [1540, 0]
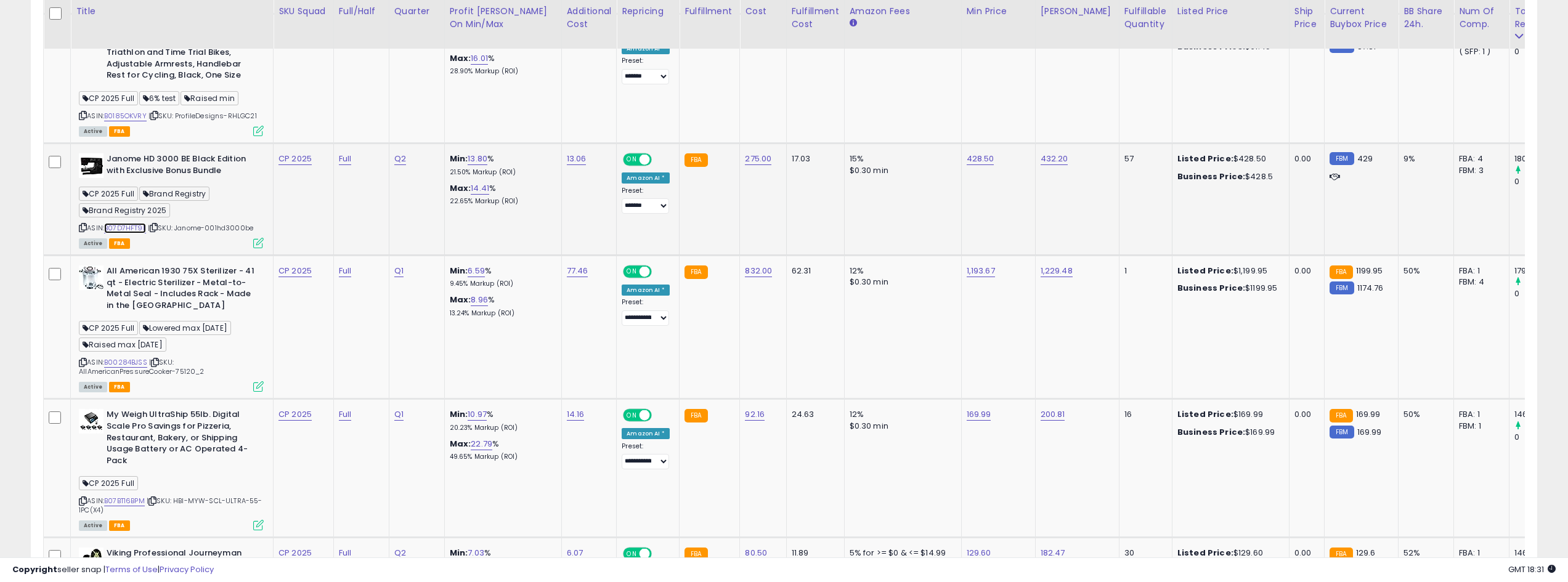
click at [128, 223] on link "B07D7HFT9L" at bounding box center [125, 228] width 42 height 10
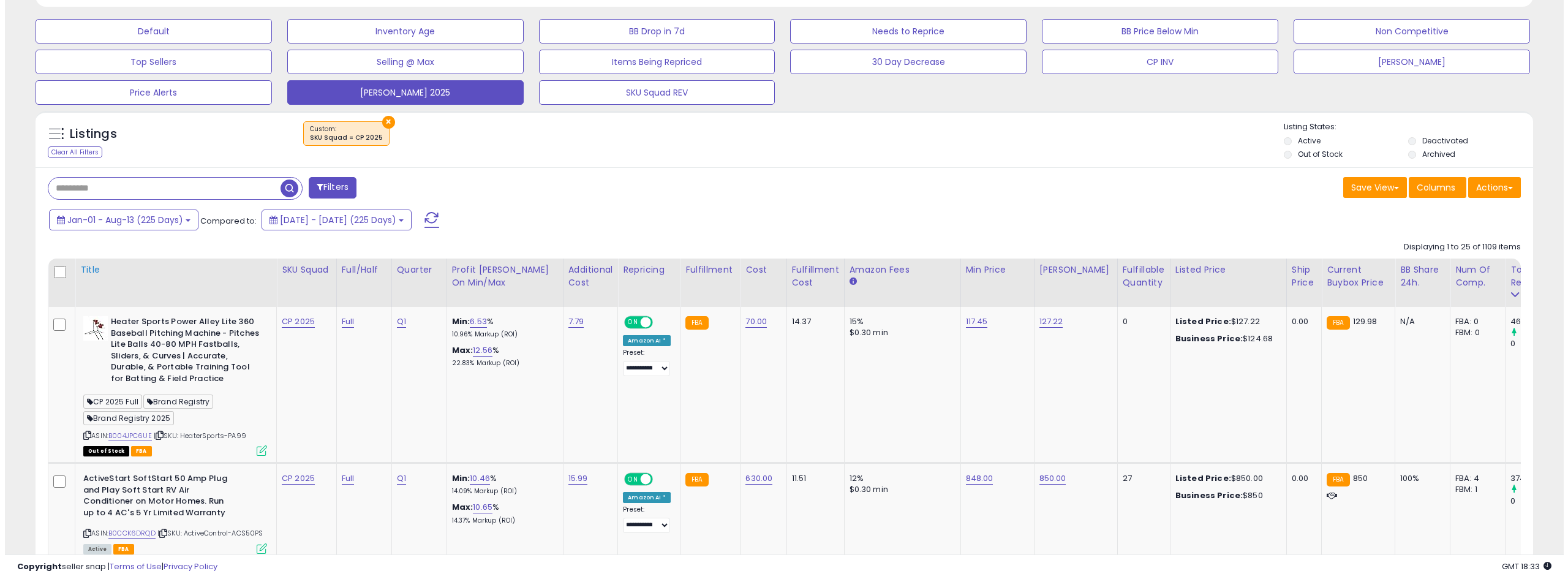
scroll to position [368, 0]
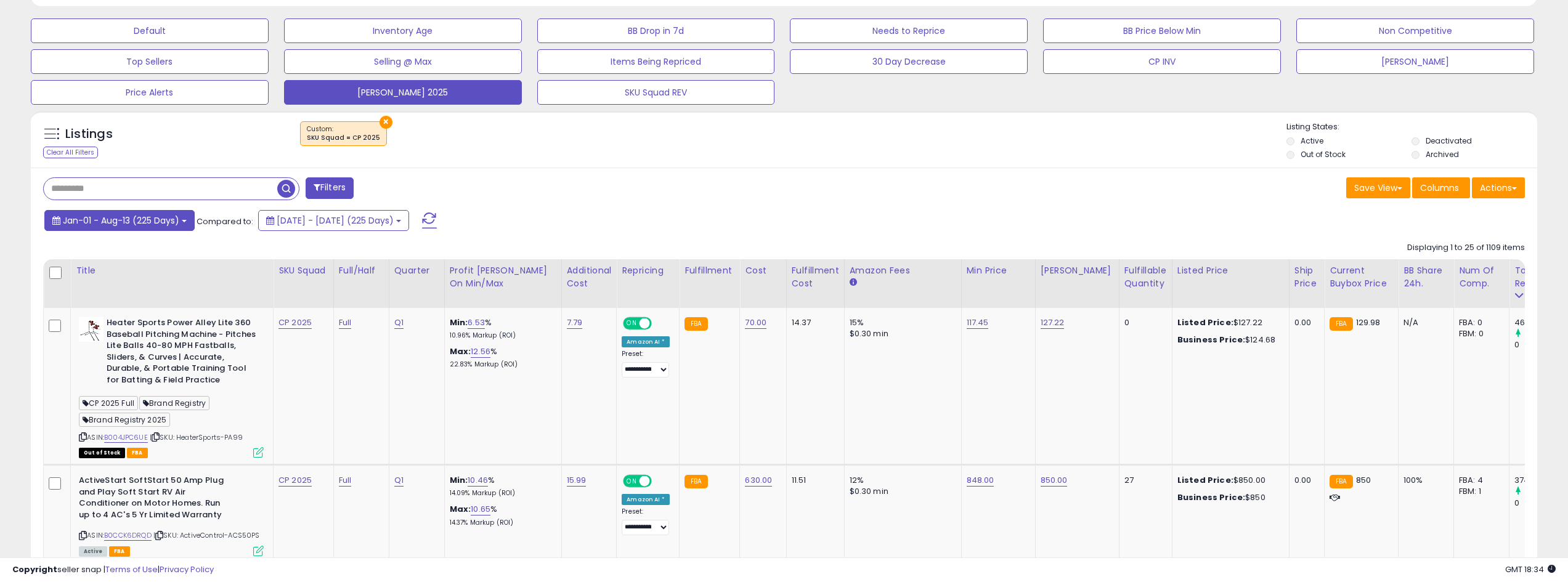
click at [180, 219] on button "Jan-01 - Aug-13 (225 Days)" at bounding box center [119, 221] width 151 height 21
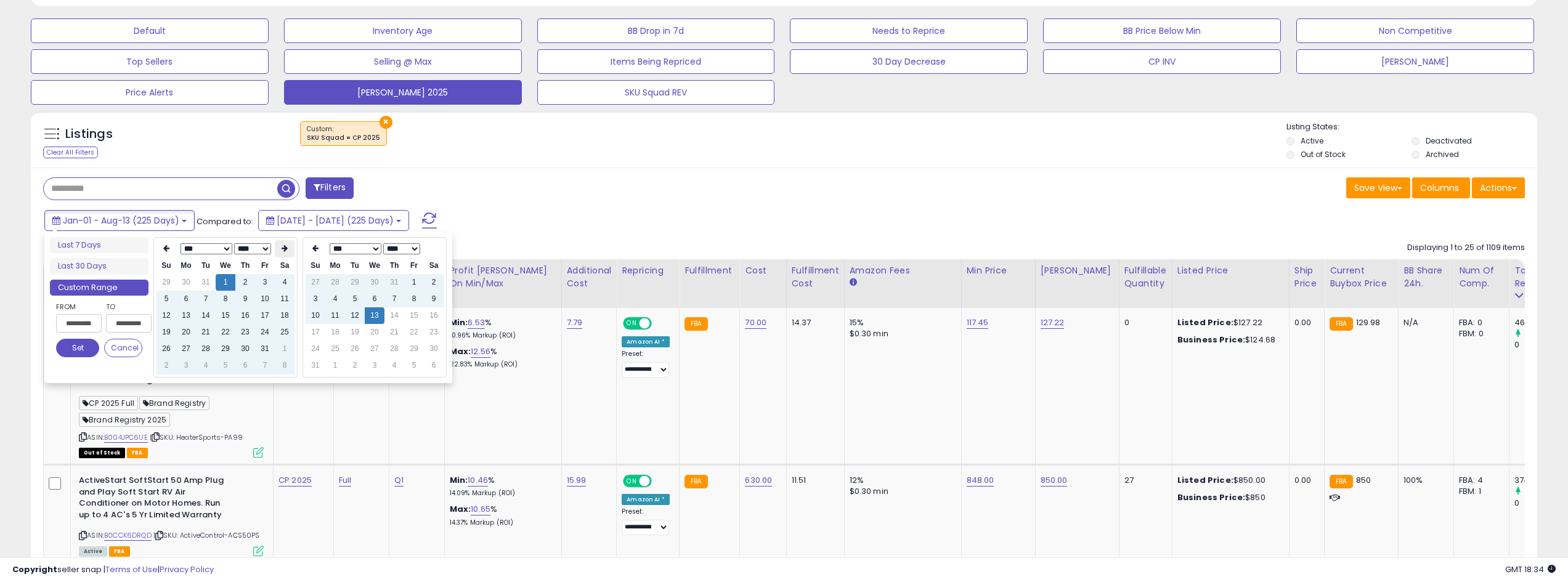
click at [282, 251] on icon at bounding box center [284, 248] width 6 height 8
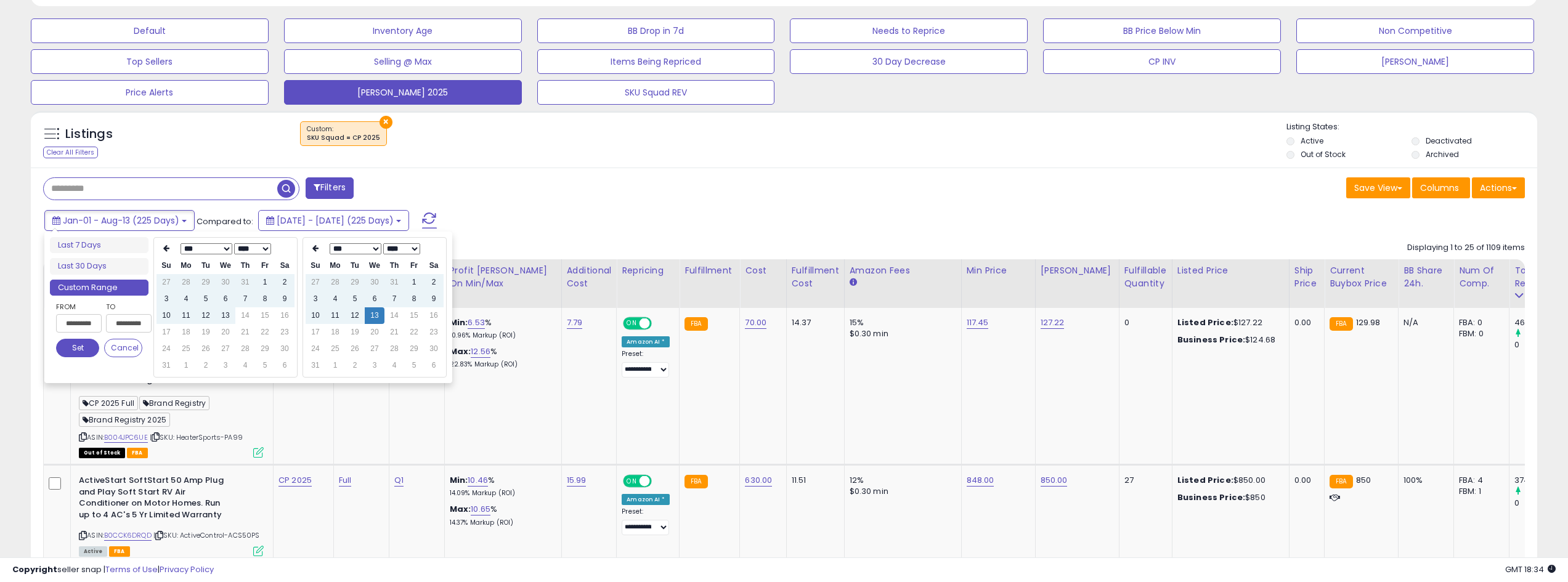
click at [282, 251] on th at bounding box center [284, 248] width 19 height 17
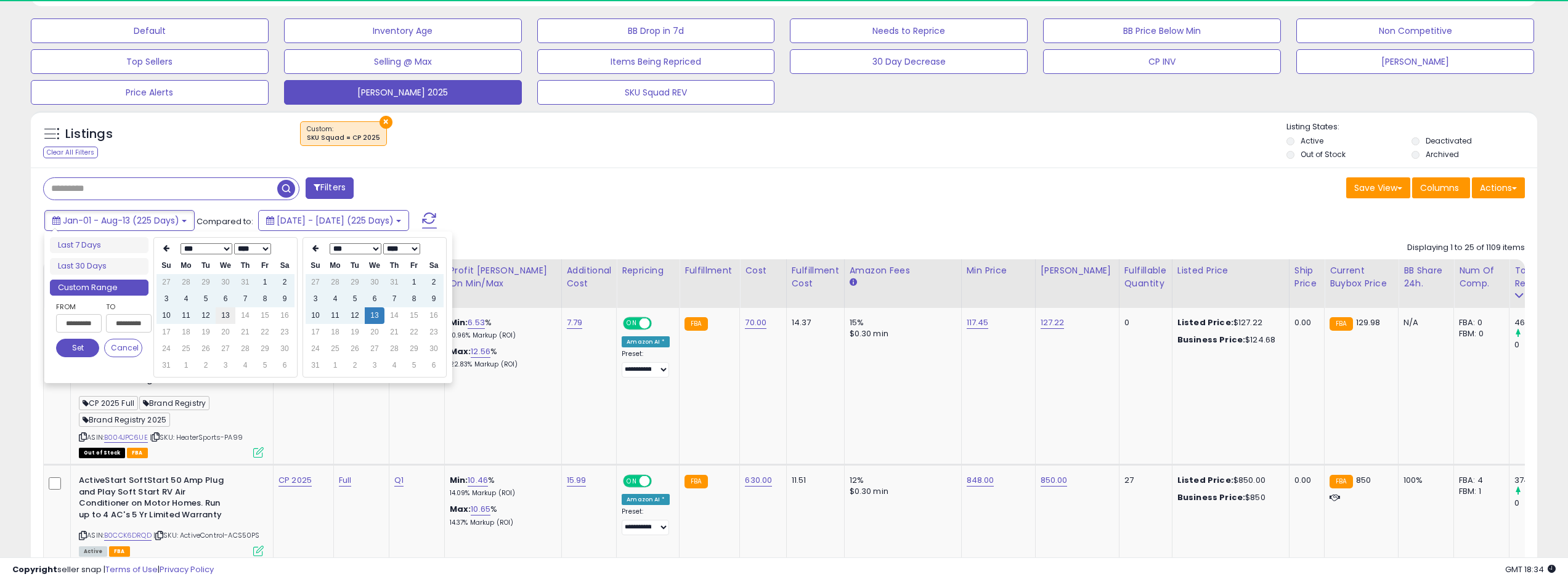
type input "**********"
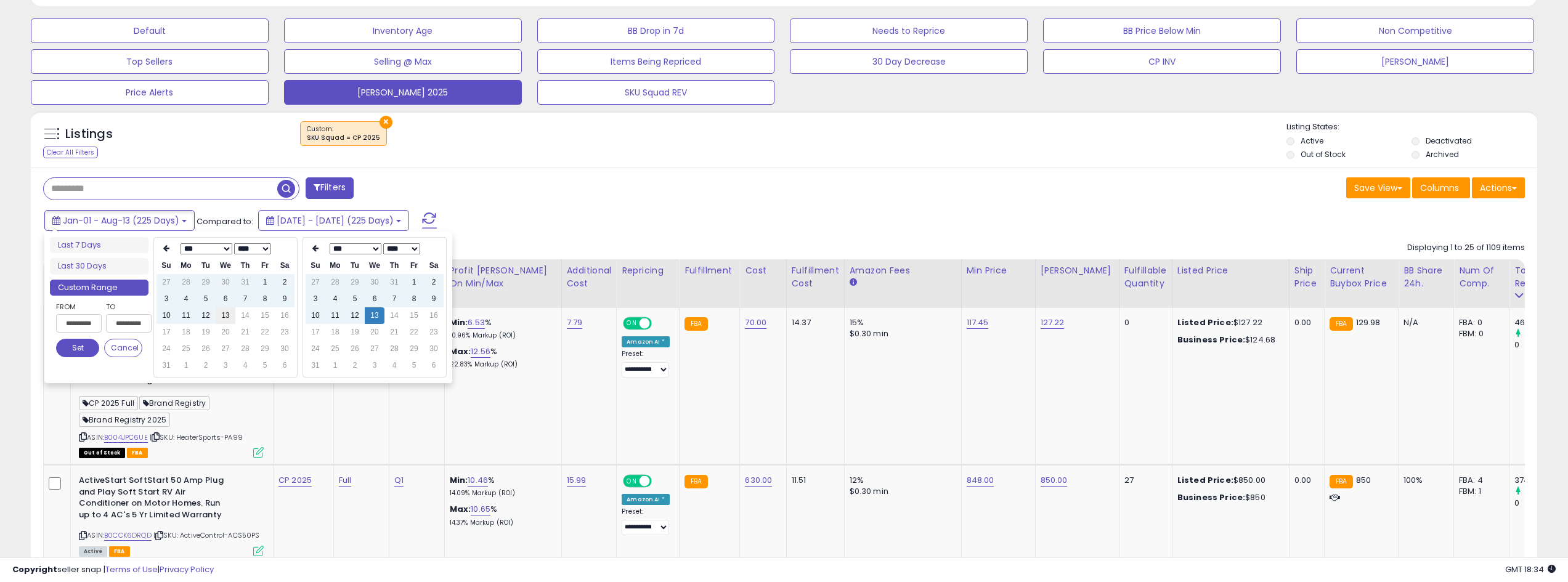
click at [220, 311] on td "13" at bounding box center [225, 316] width 19 height 17
click at [66, 349] on button "Set" at bounding box center [78, 348] width 43 height 19
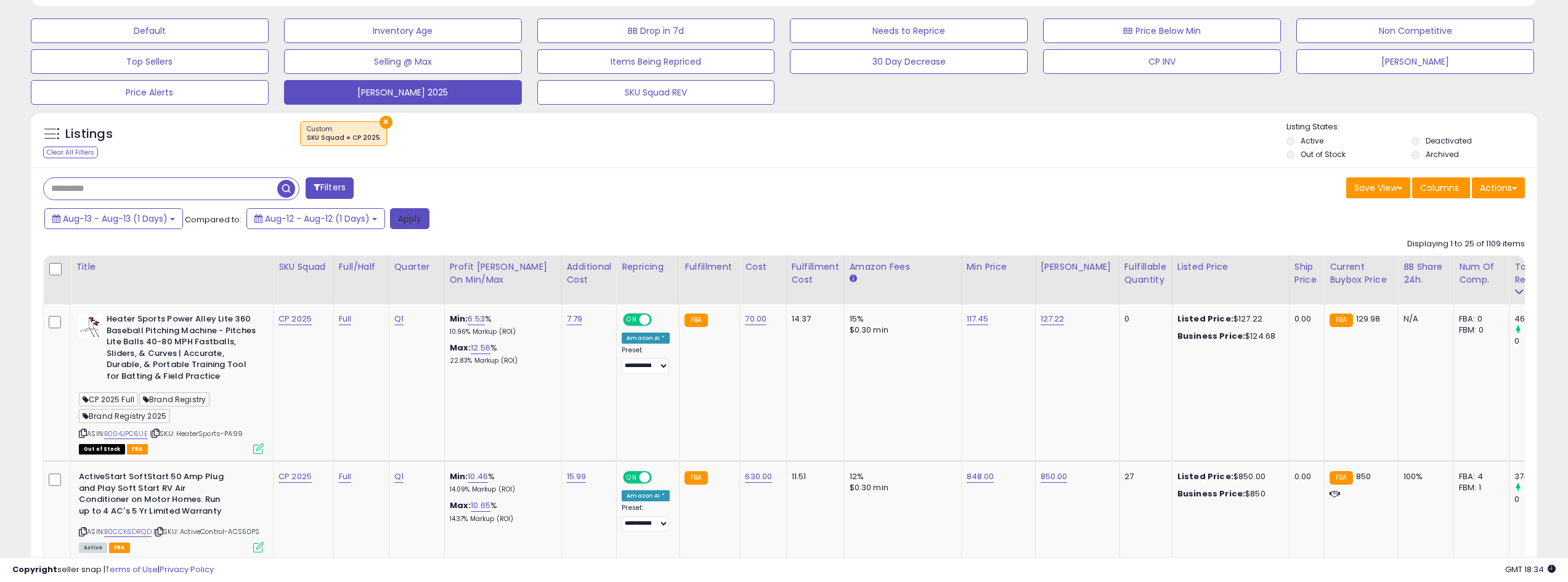
click at [416, 217] on button "Apply" at bounding box center [409, 219] width 40 height 21
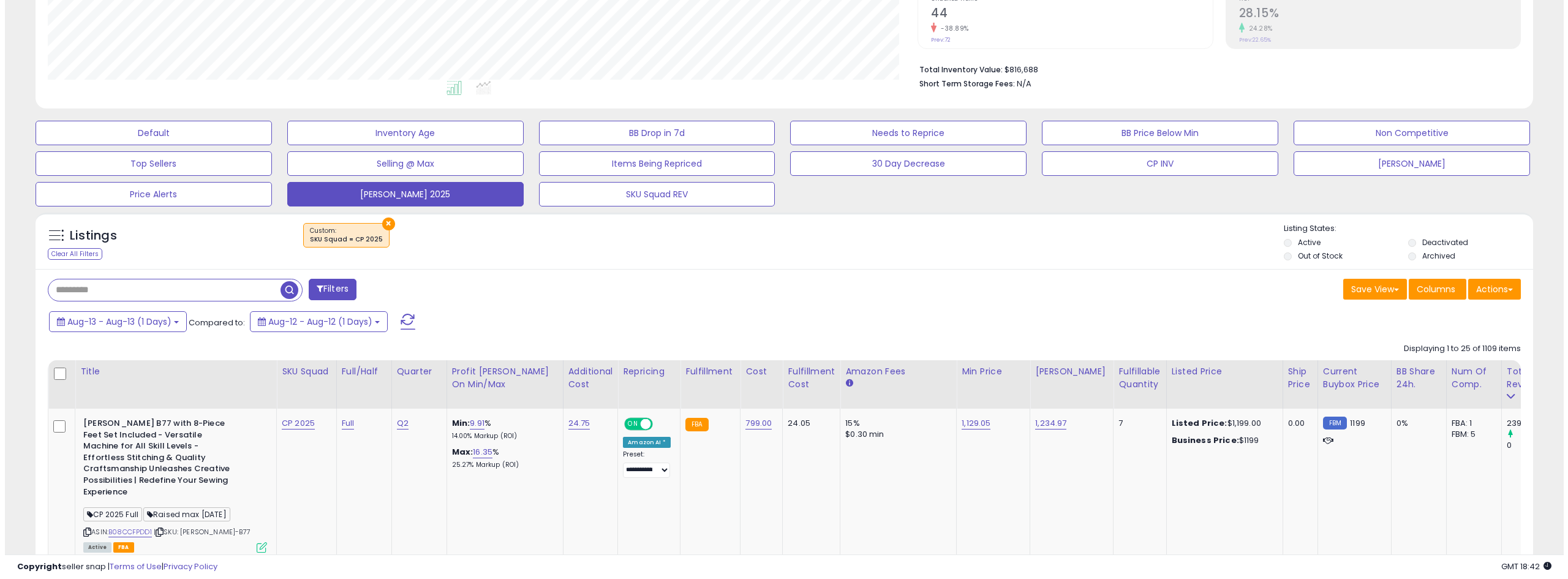
scroll to position [245, 0]
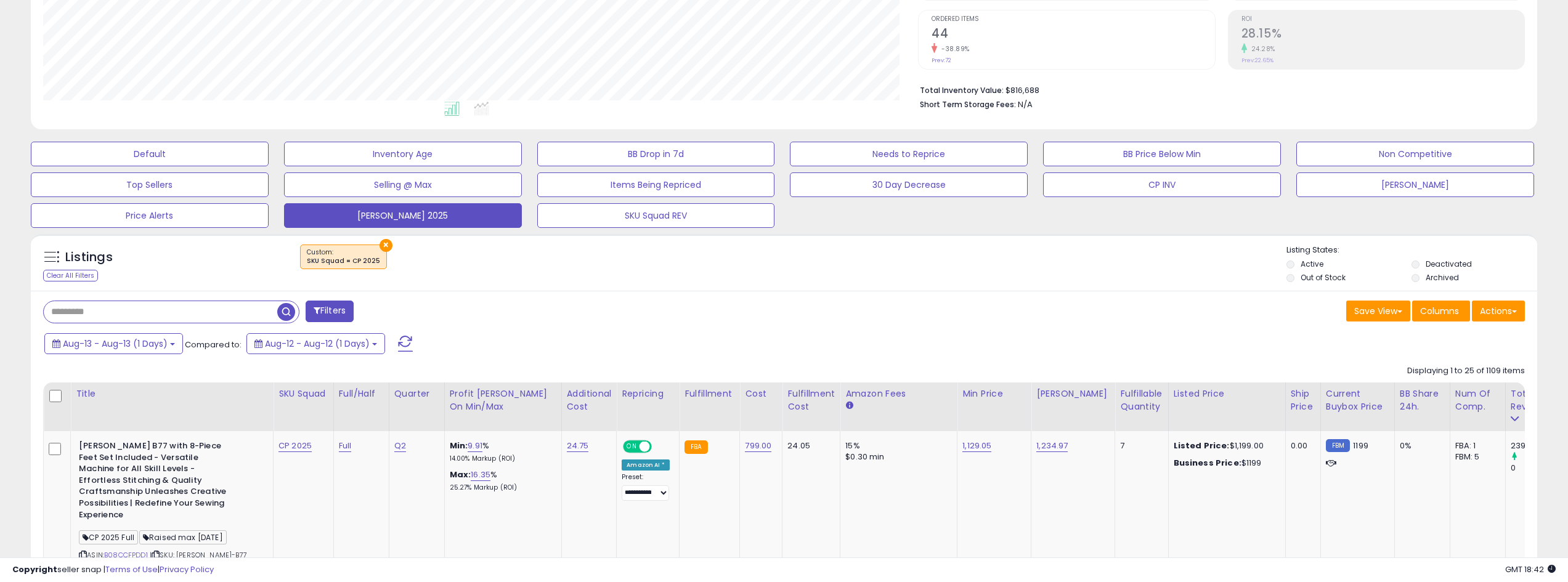
click at [409, 339] on span at bounding box center [405, 343] width 15 height 16
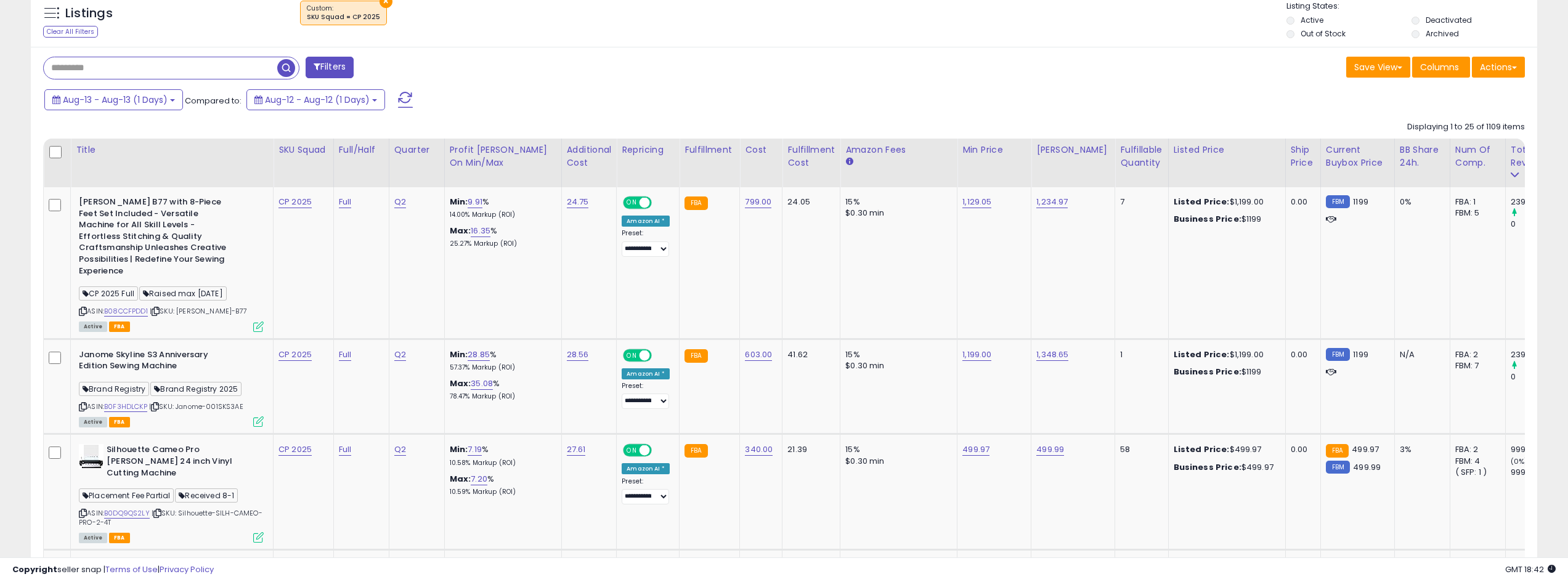
scroll to position [493, 0]
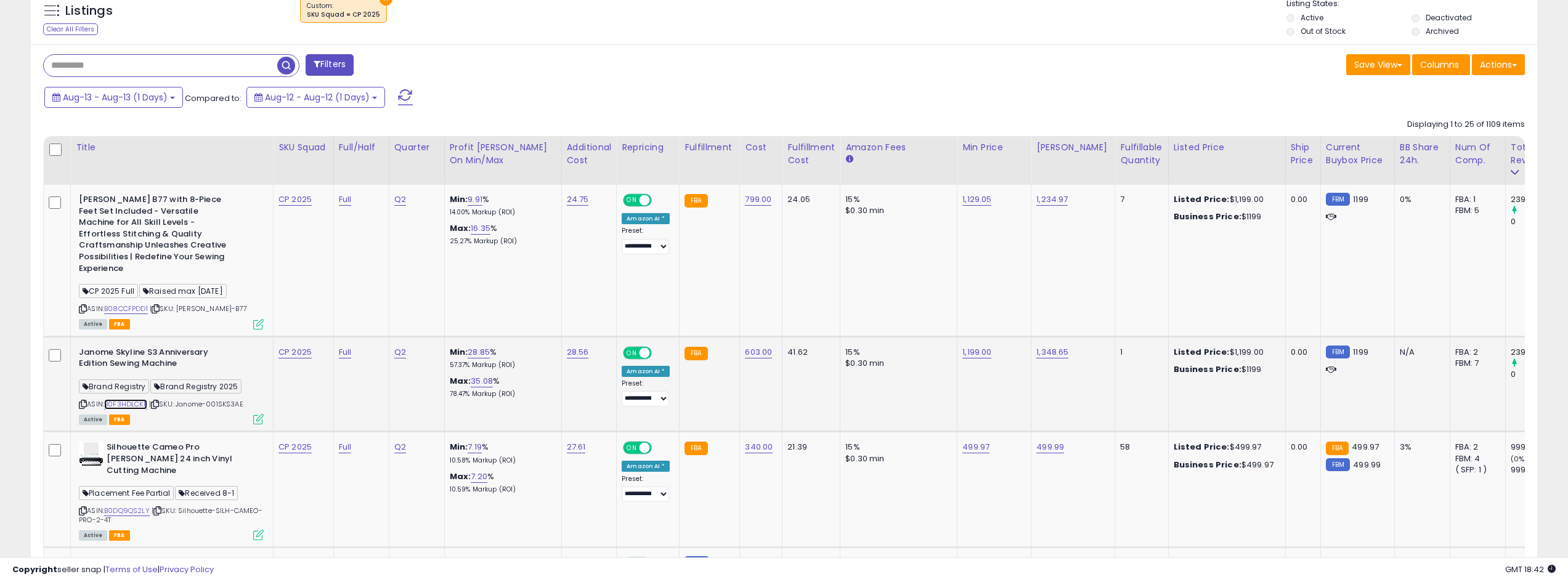
click at [133, 399] on link "B0F3HDLCKP" at bounding box center [126, 404] width 43 height 10
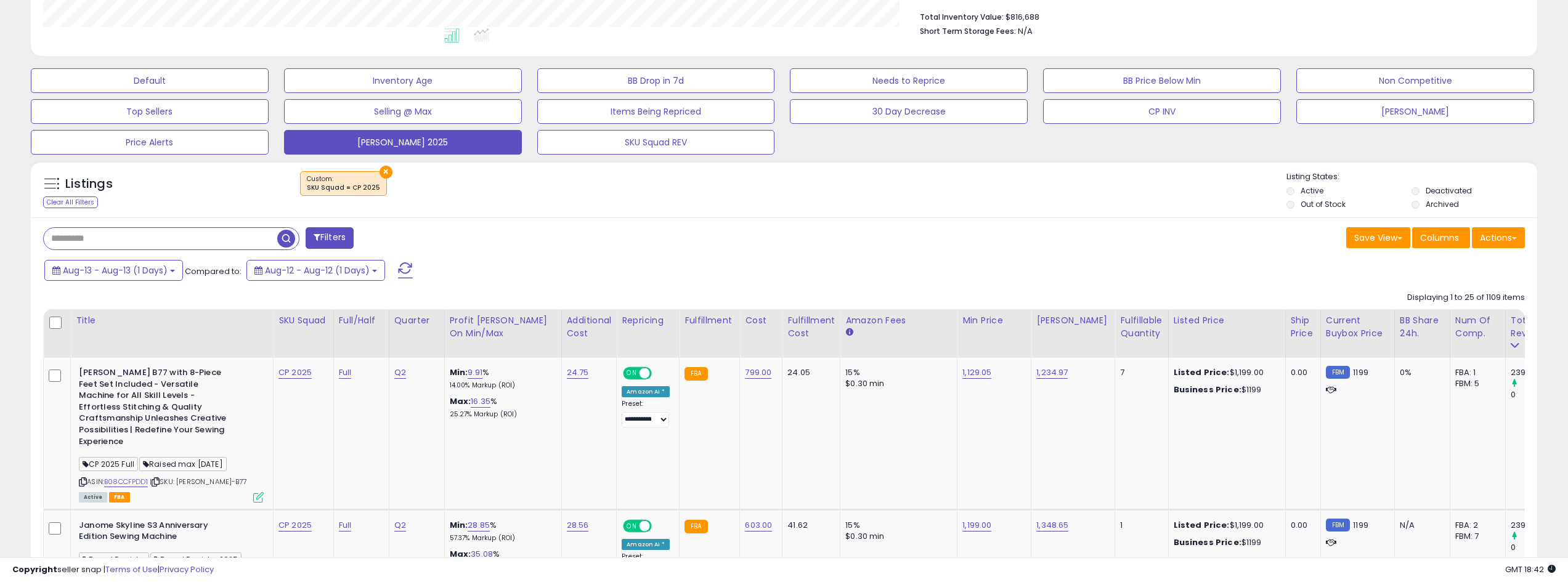
scroll to position [123, 0]
